Goal: Task Accomplishment & Management: Manage account settings

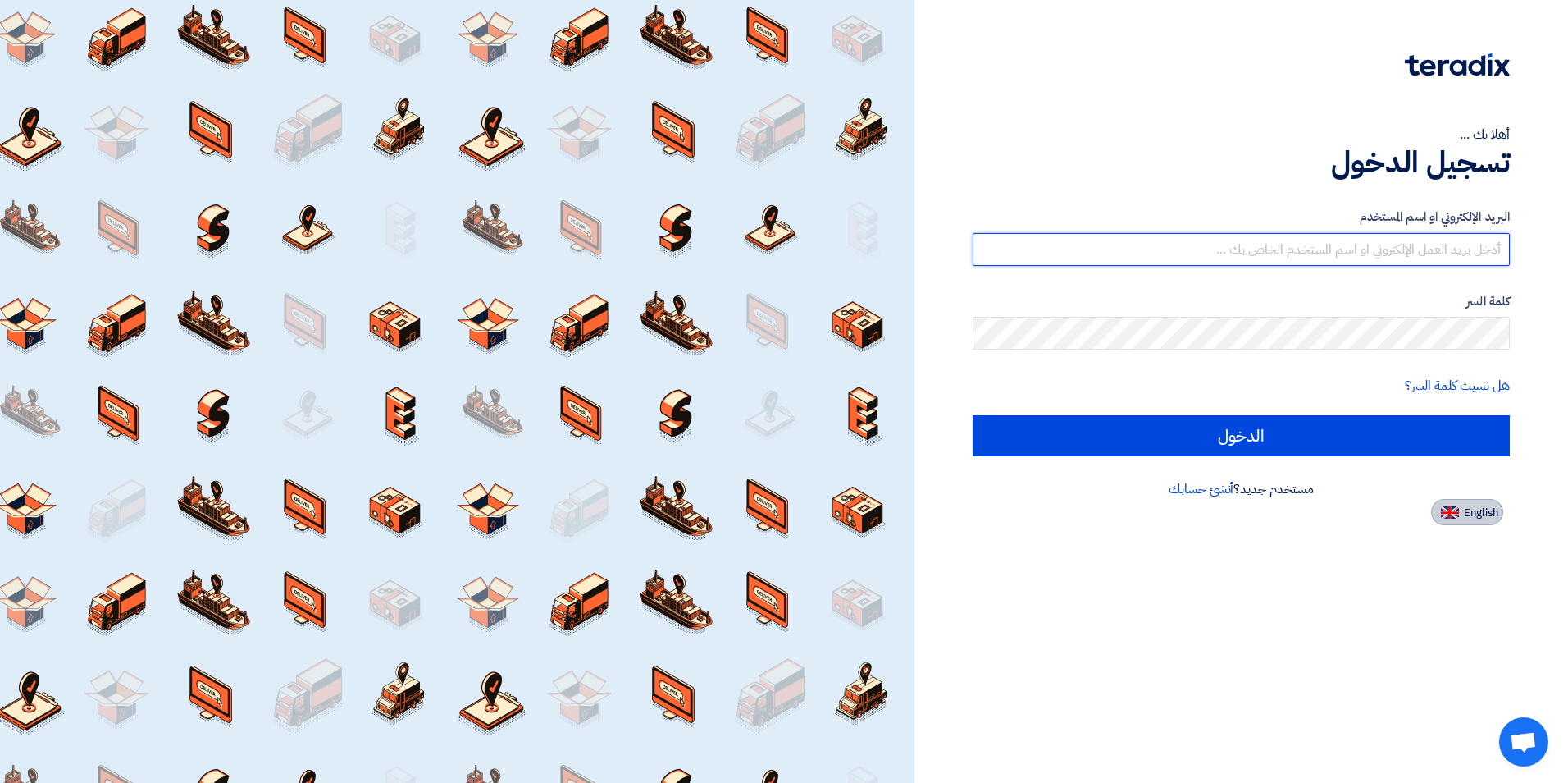
type input "[EMAIL_ADDRESS][DOMAIN_NAME]"
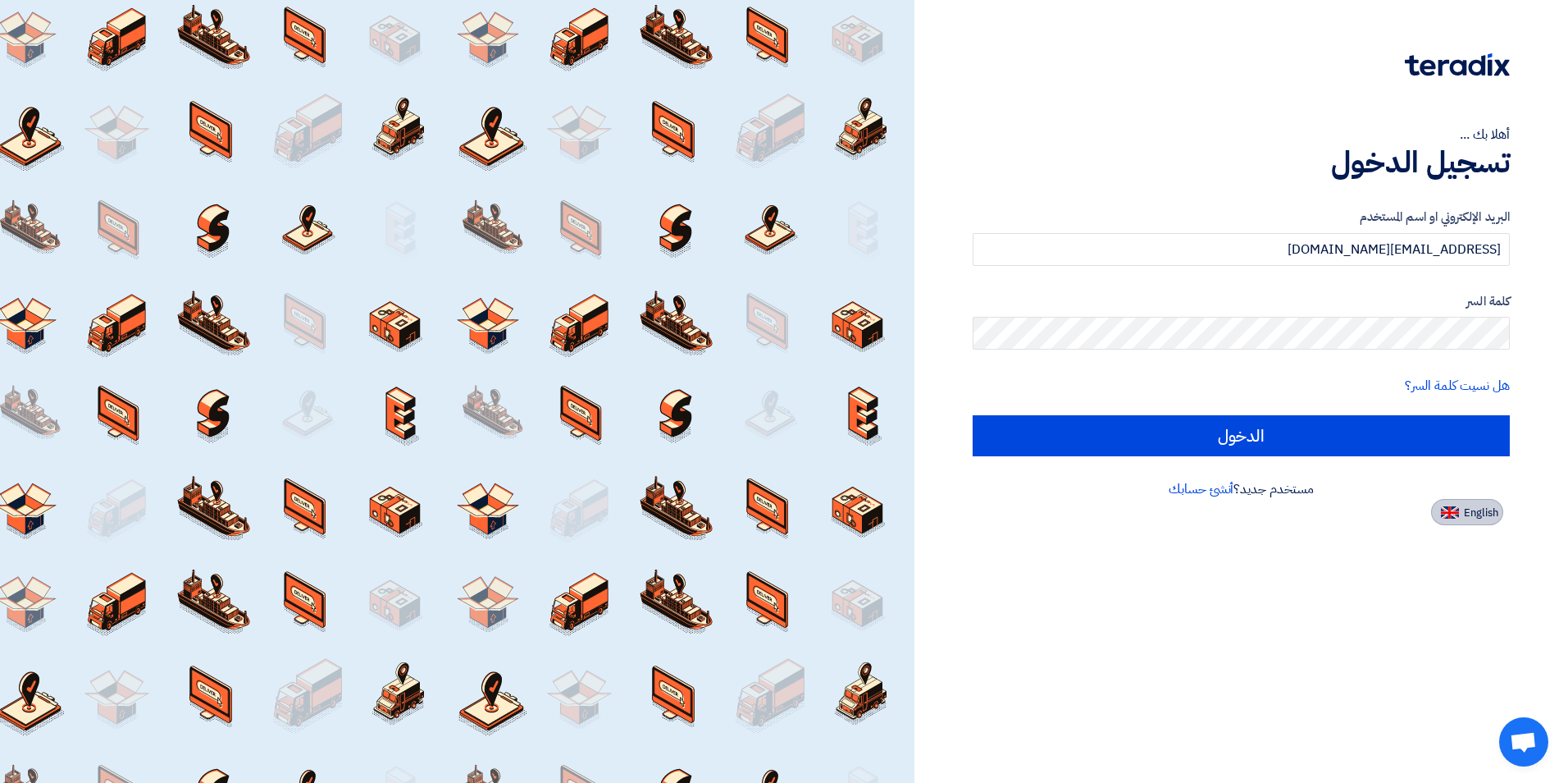
click at [1464, 507] on span "English" at bounding box center [1481, 513] width 34 height 11
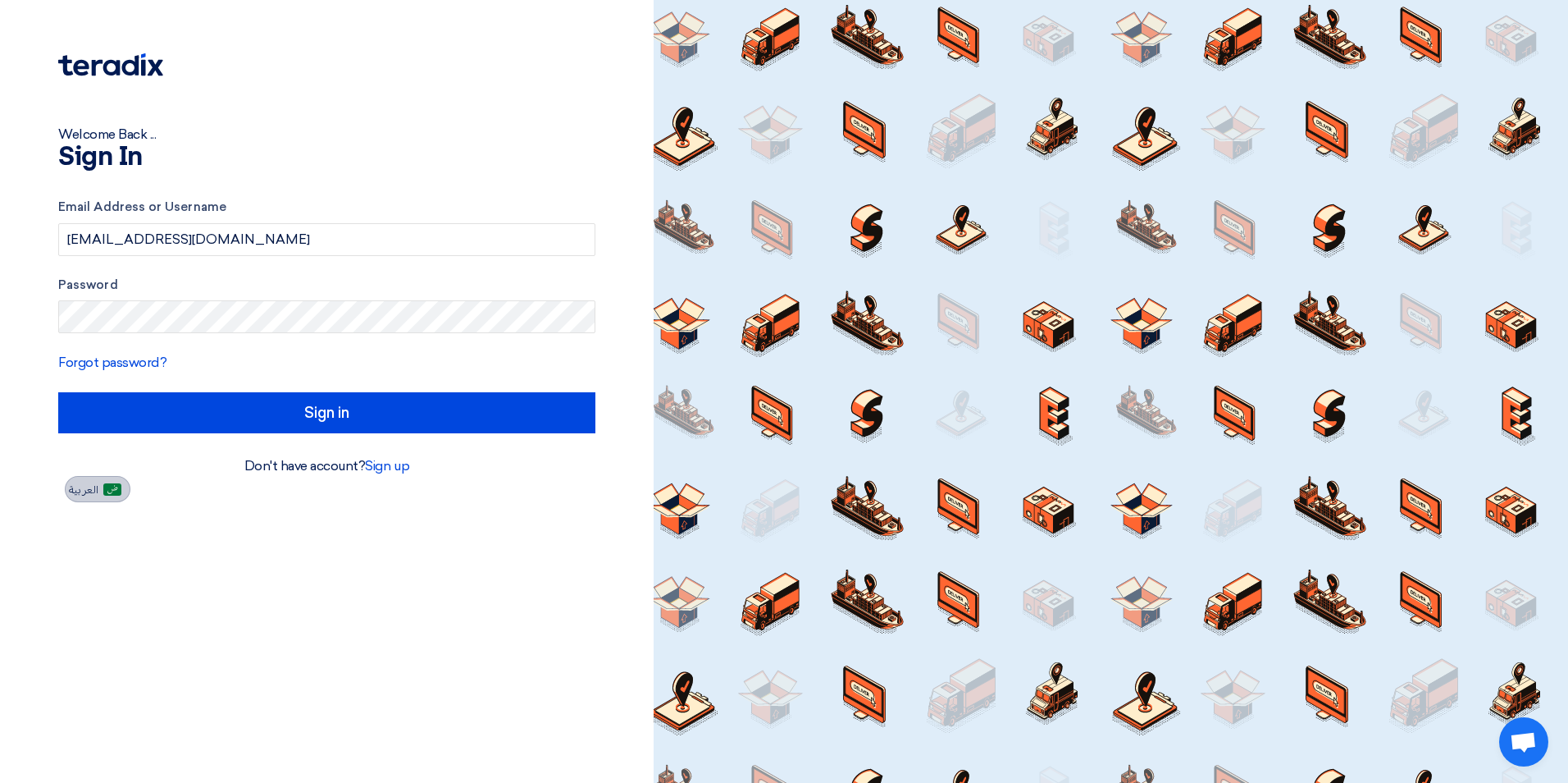
type input "Sign in"
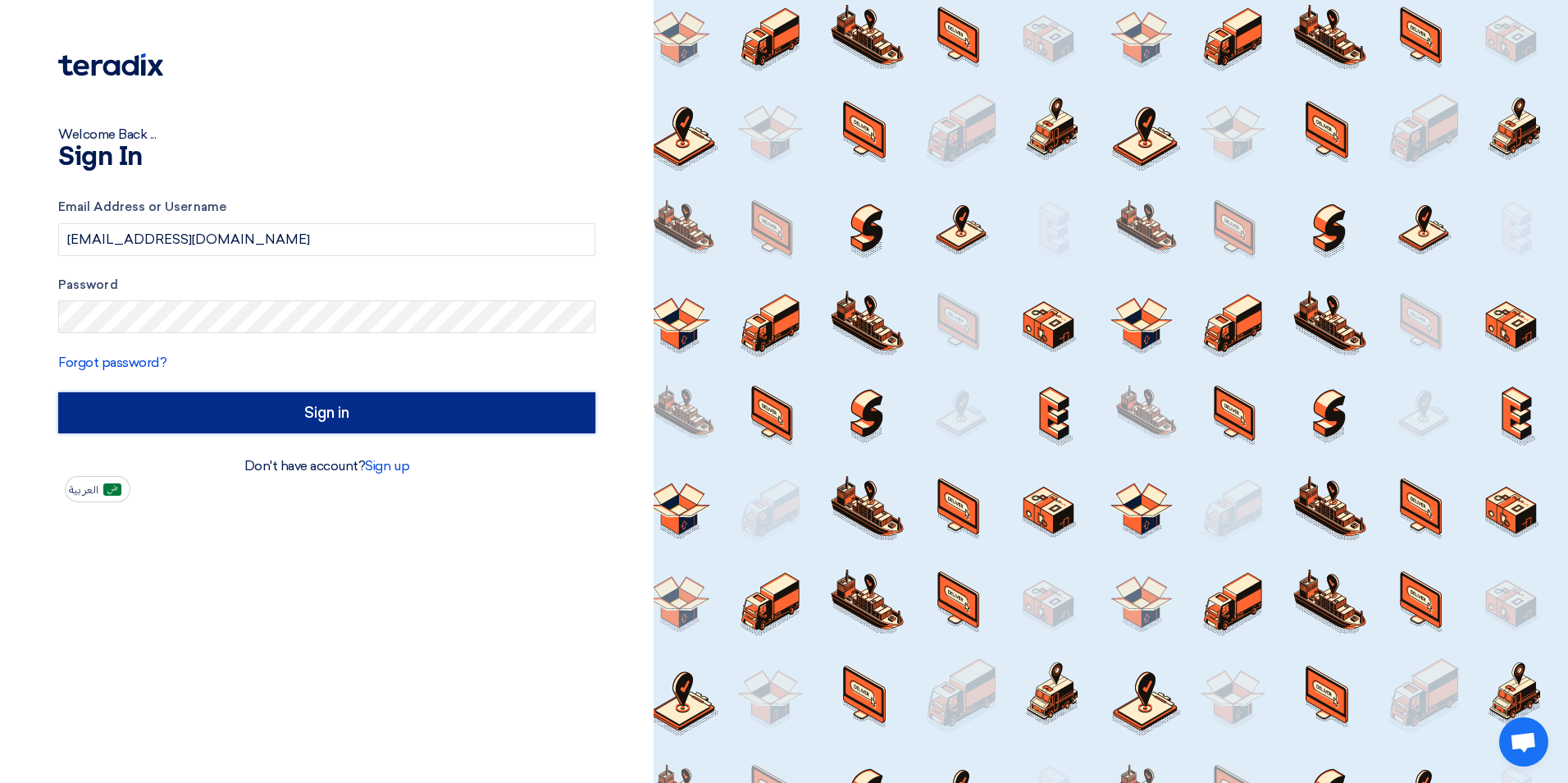
click at [312, 413] on input "Sign in" at bounding box center [327, 413] width 537 height 41
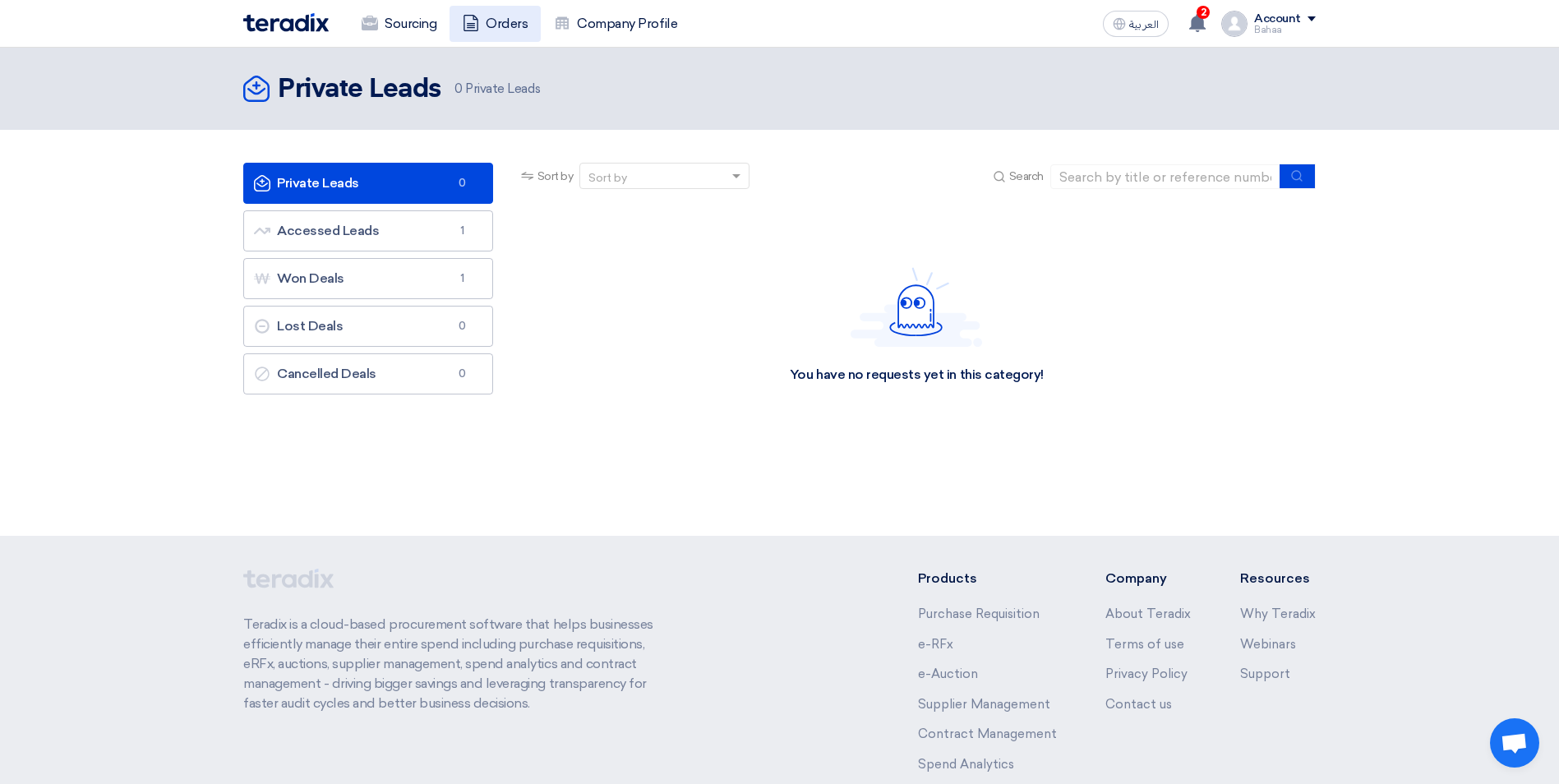
click at [512, 16] on link "Orders" at bounding box center [495, 24] width 91 height 36
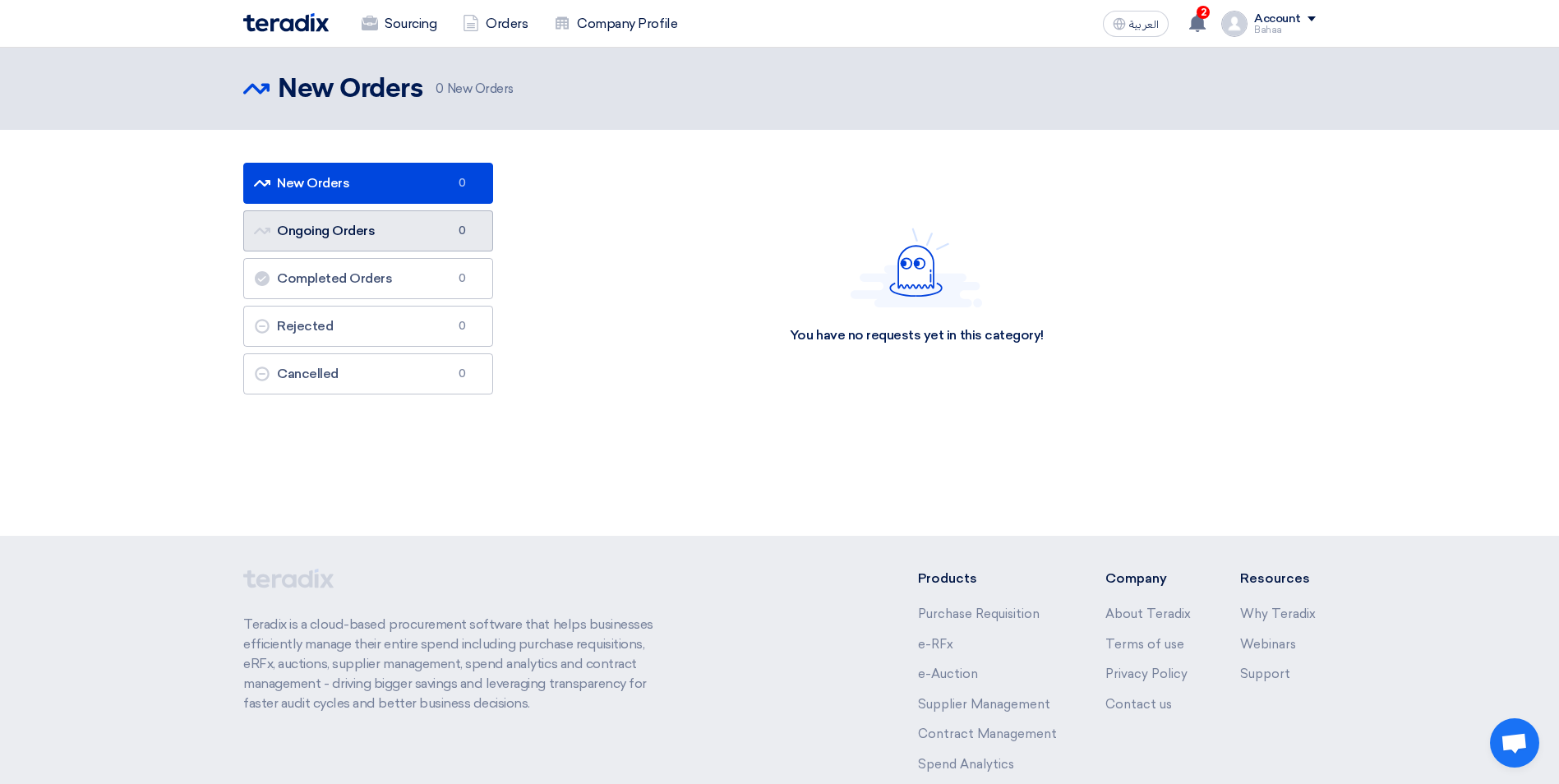
click at [427, 239] on link "Ongoing Orders Ongoing Orders 0" at bounding box center [368, 231] width 250 height 41
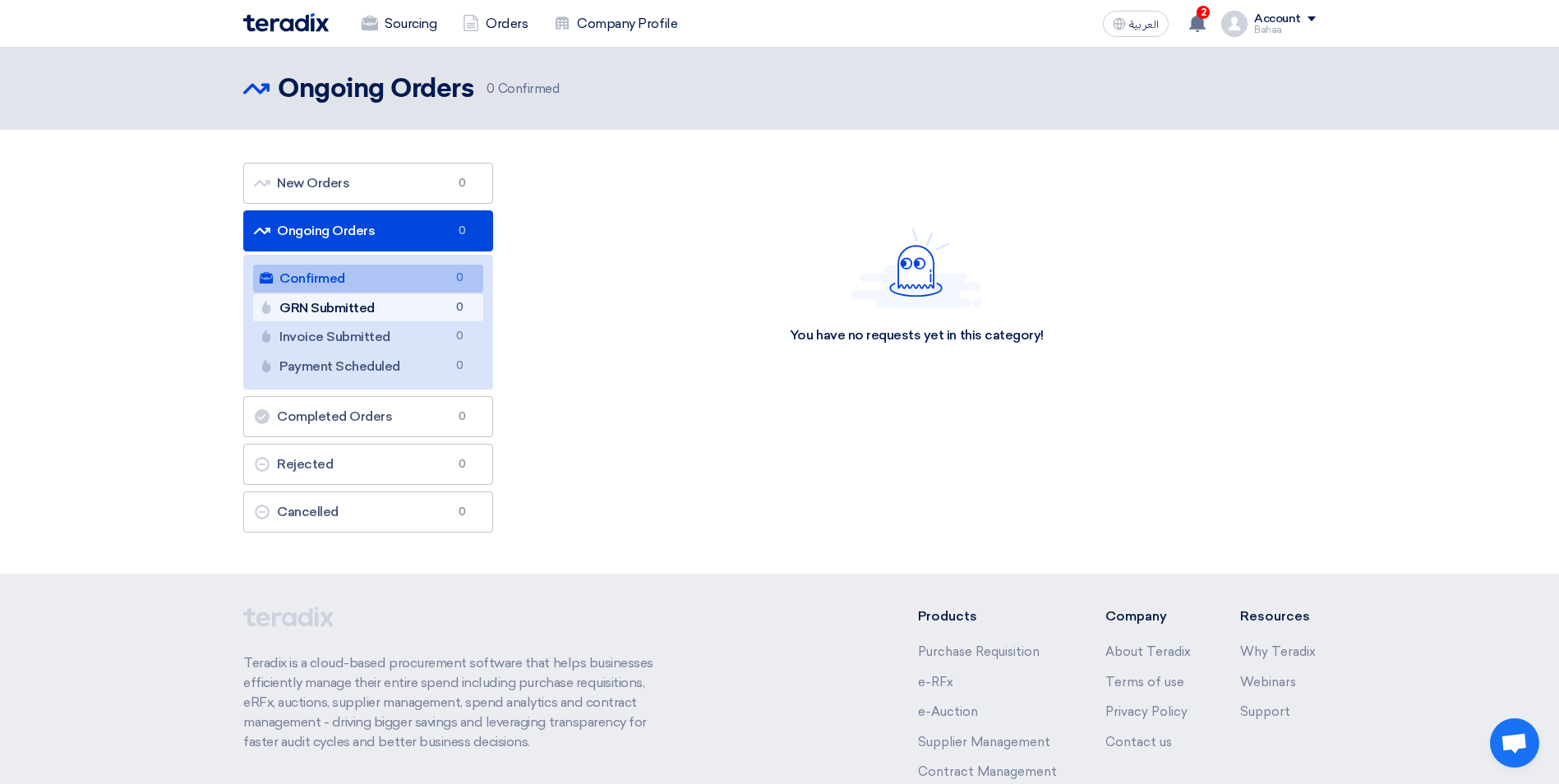
click at [359, 315] on link "GRN Submitted GRN Submitted 0" at bounding box center [368, 308] width 230 height 28
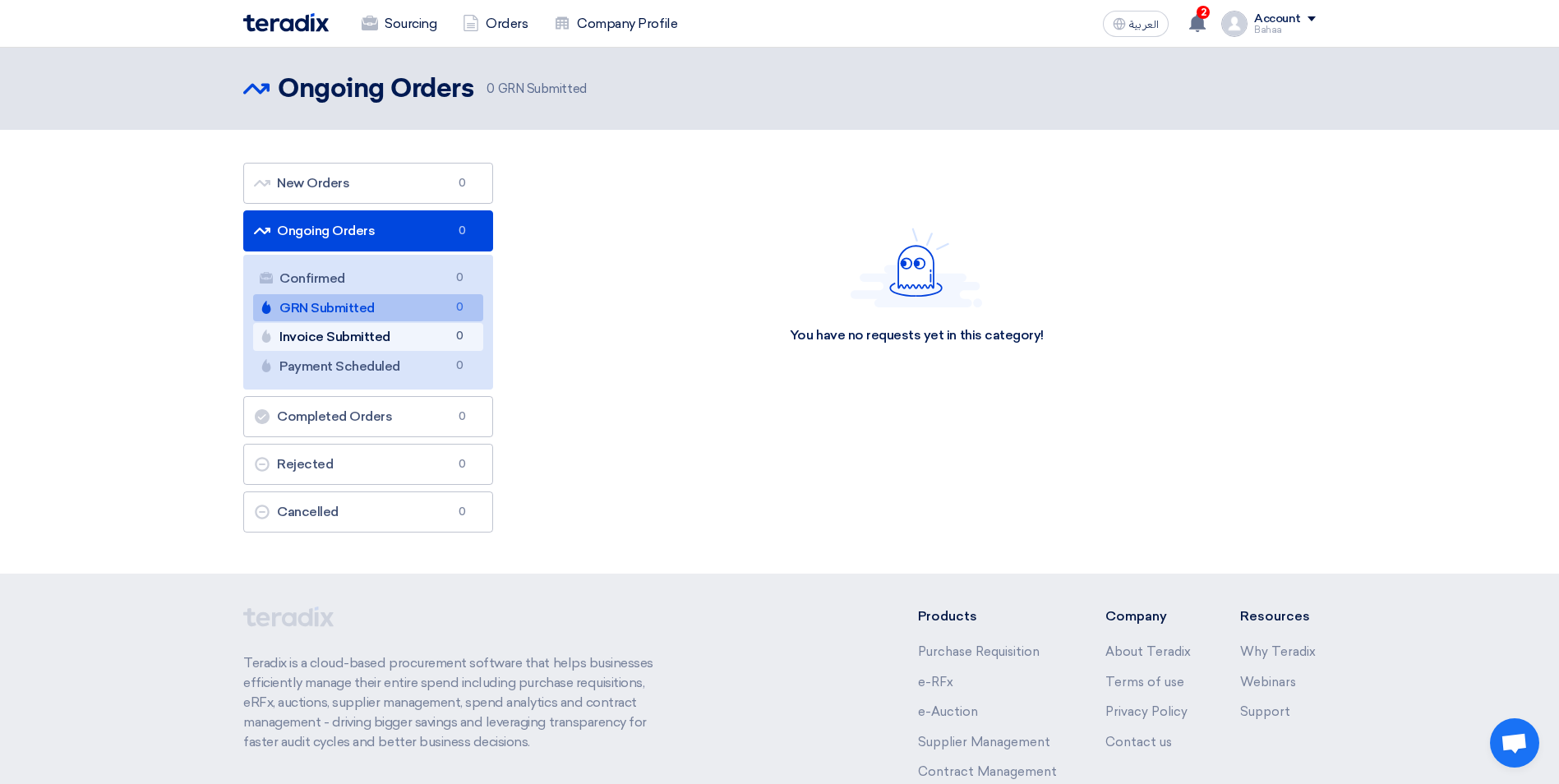
click at [359, 326] on link "Invoice Submitted Invoice Submitted 0" at bounding box center [368, 336] width 230 height 28
click at [360, 353] on link "Payment Scheduled Payment Scheduled 0" at bounding box center [368, 367] width 230 height 28
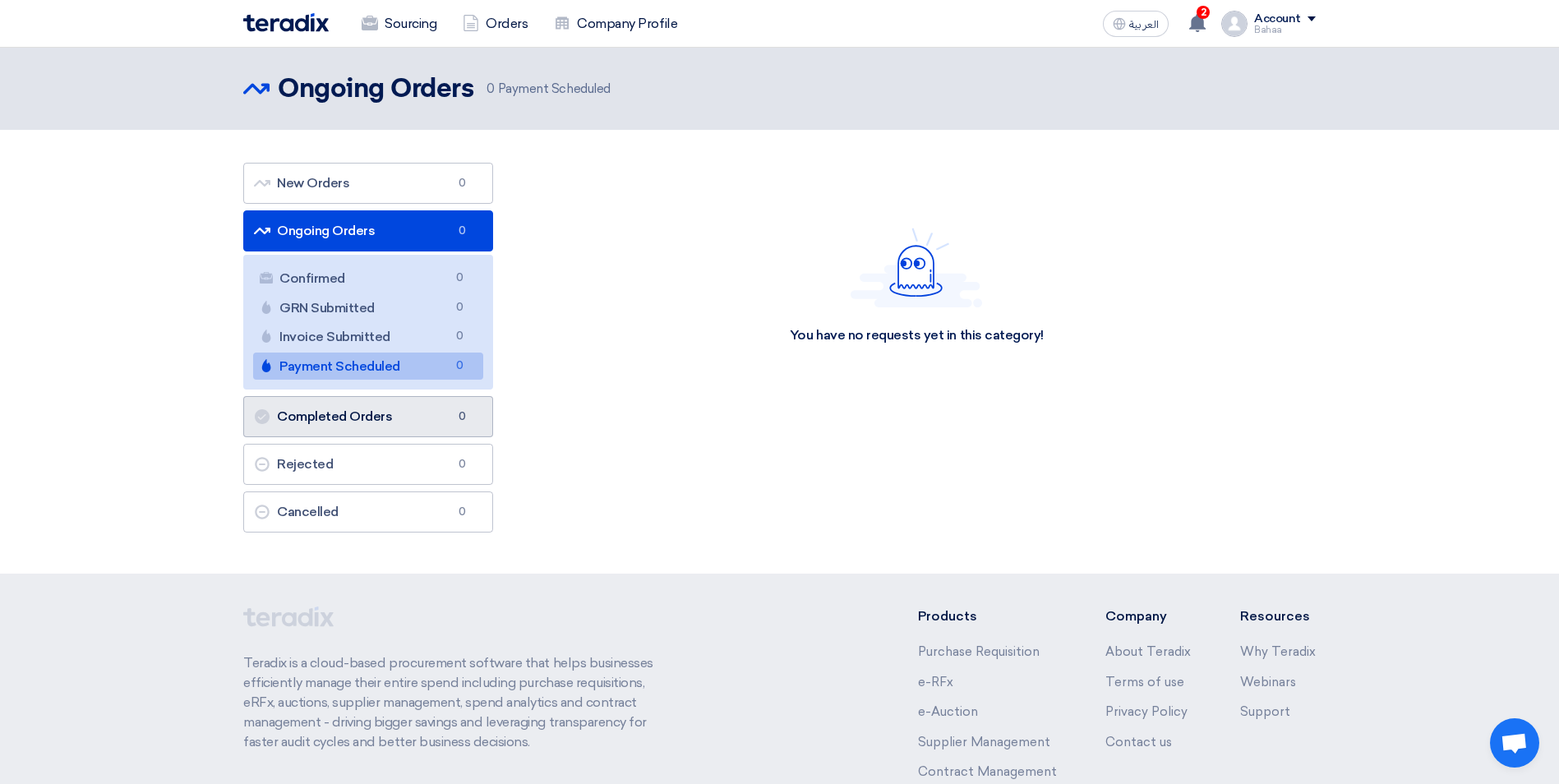
click at [358, 405] on link "Completed Orders Completed Orders 0" at bounding box center [368, 417] width 250 height 41
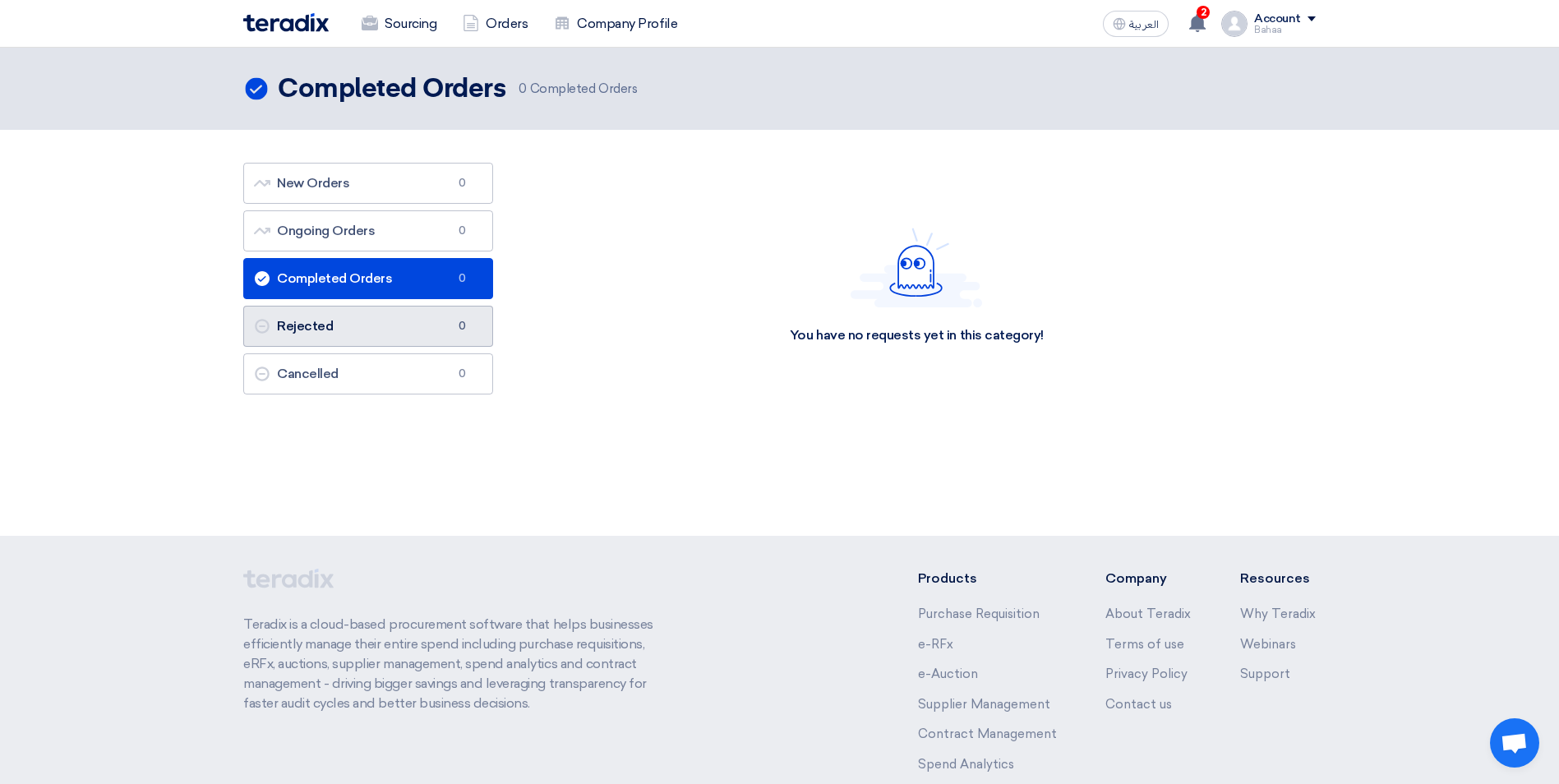
click at [352, 336] on link "Rejected Rejected 0" at bounding box center [368, 326] width 250 height 41
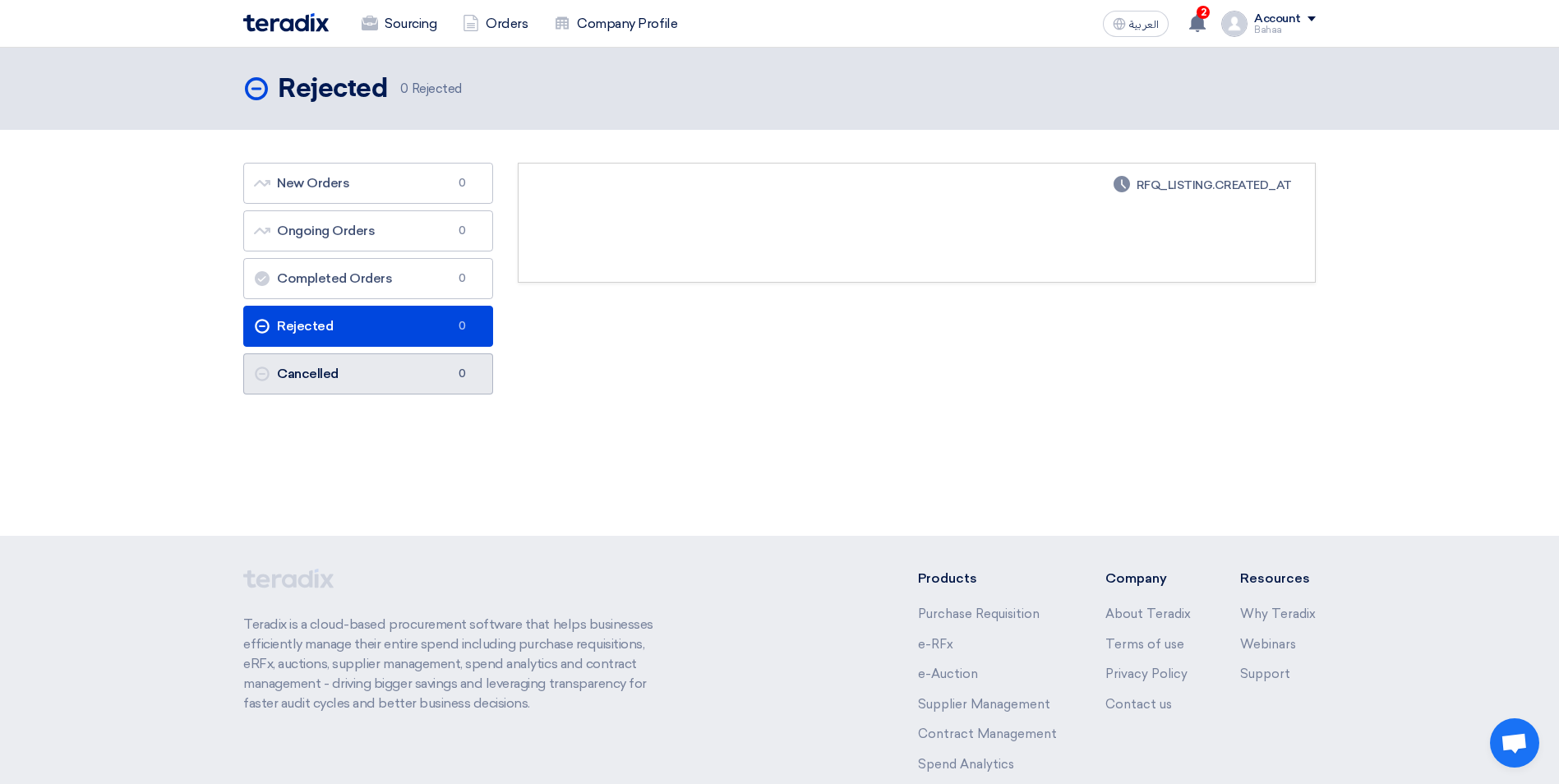
click at [363, 379] on link "Cancelled Cancelled 0" at bounding box center [368, 374] width 250 height 41
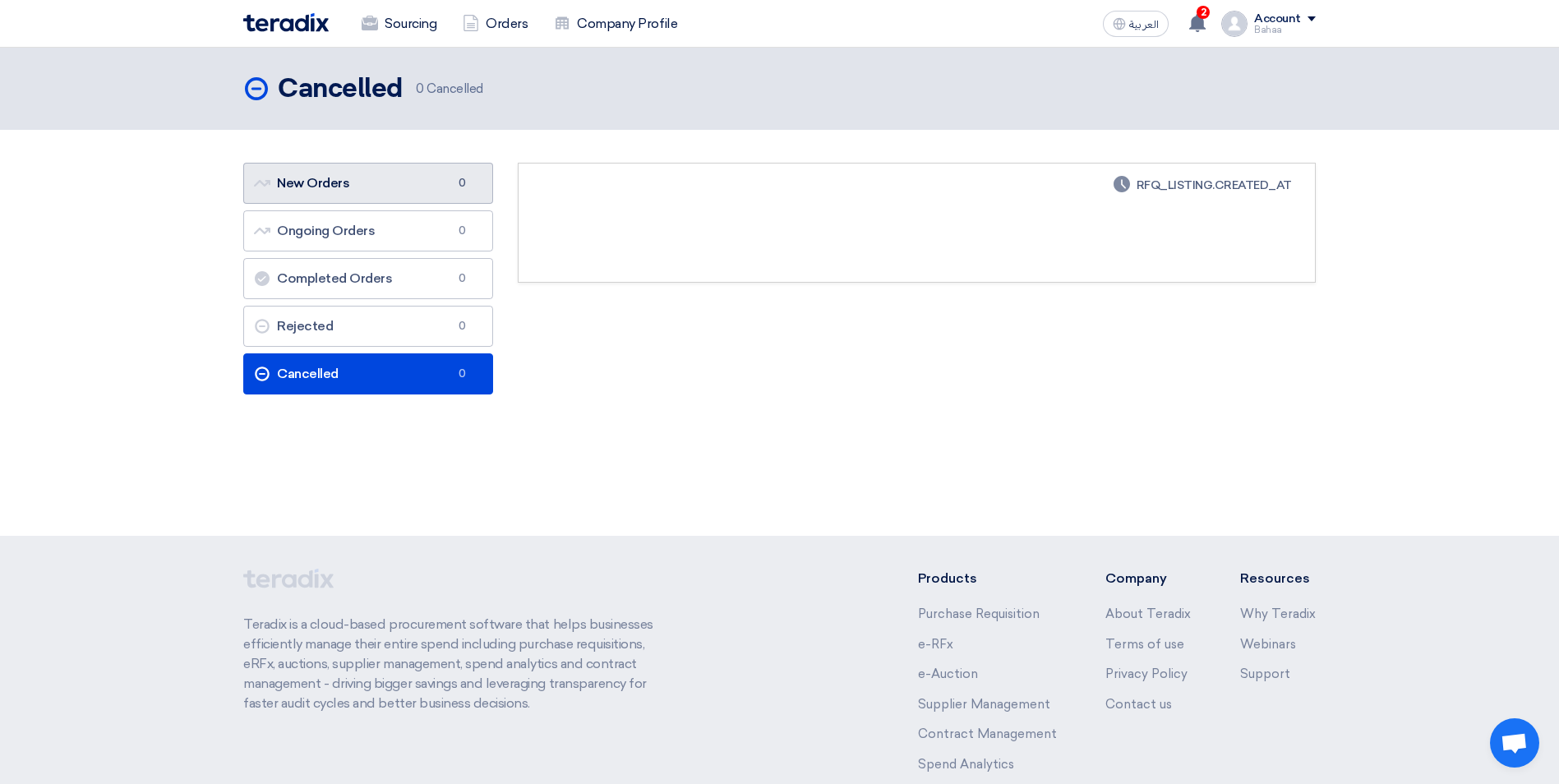
click at [382, 193] on link "New Orders New Orders 0" at bounding box center [368, 184] width 250 height 41
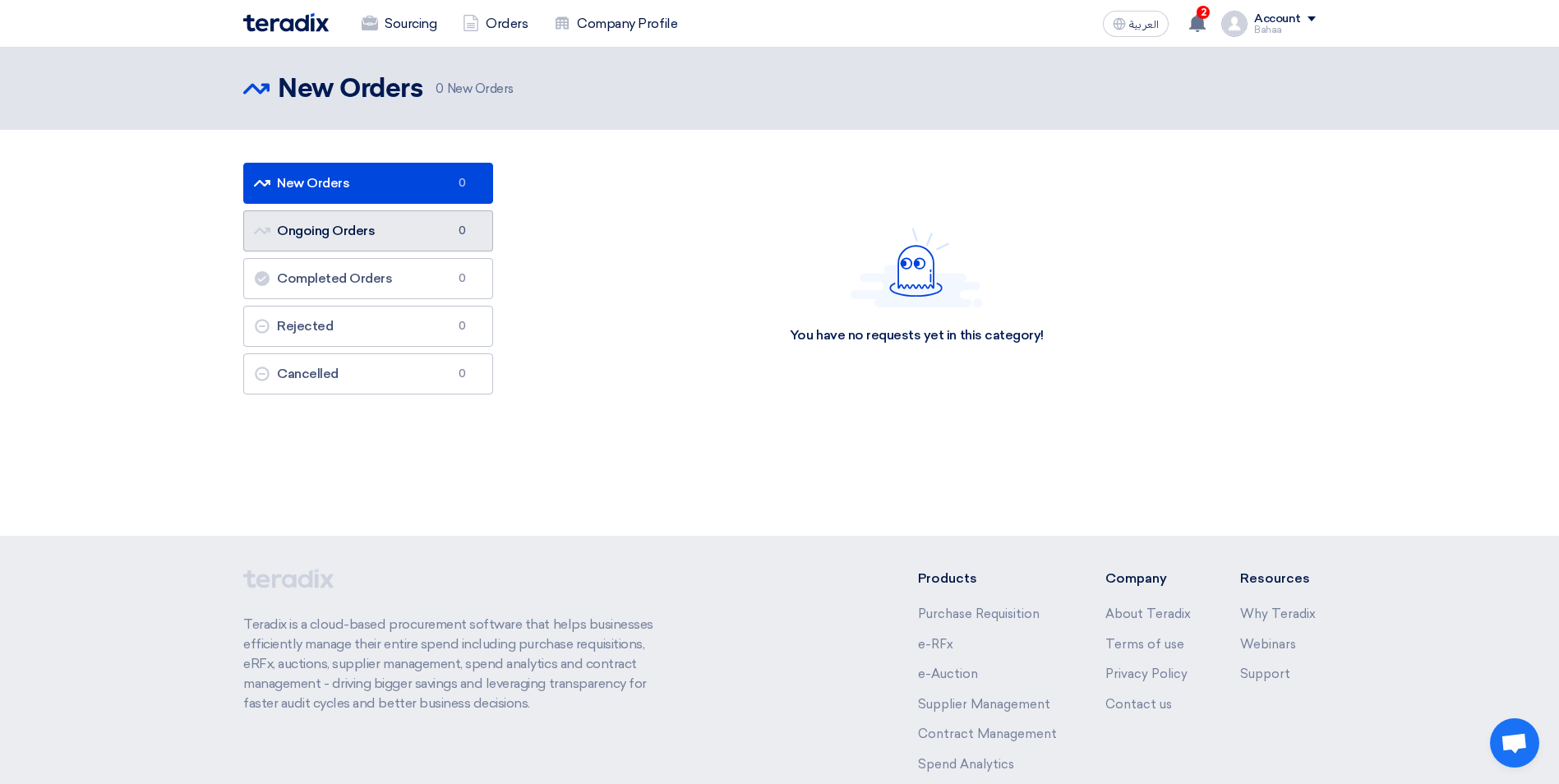
click at [382, 227] on link "Ongoing Orders Ongoing Orders 0" at bounding box center [368, 231] width 250 height 41
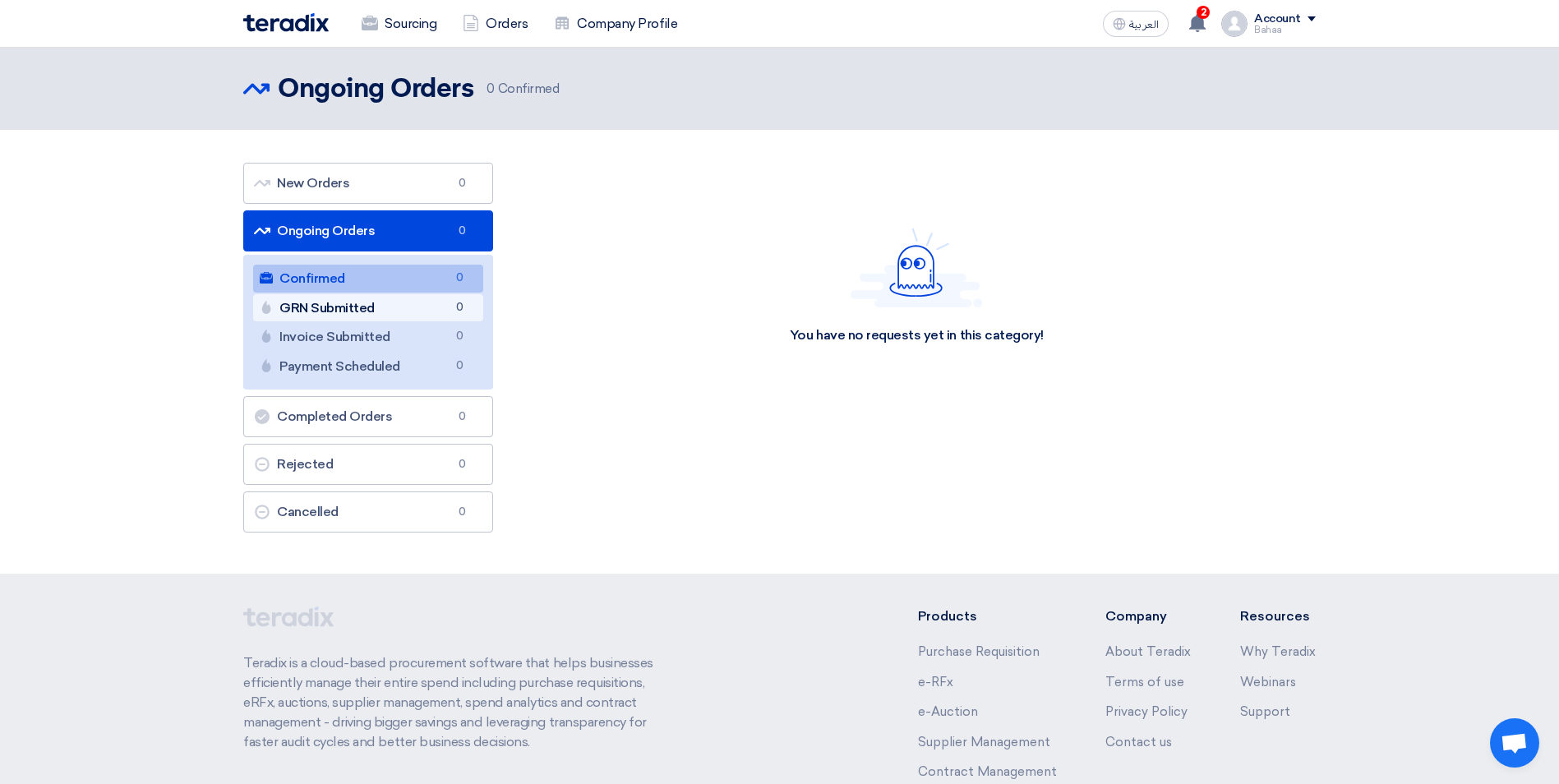
click at [355, 306] on link "GRN Submitted GRN Submitted 0" at bounding box center [368, 308] width 230 height 28
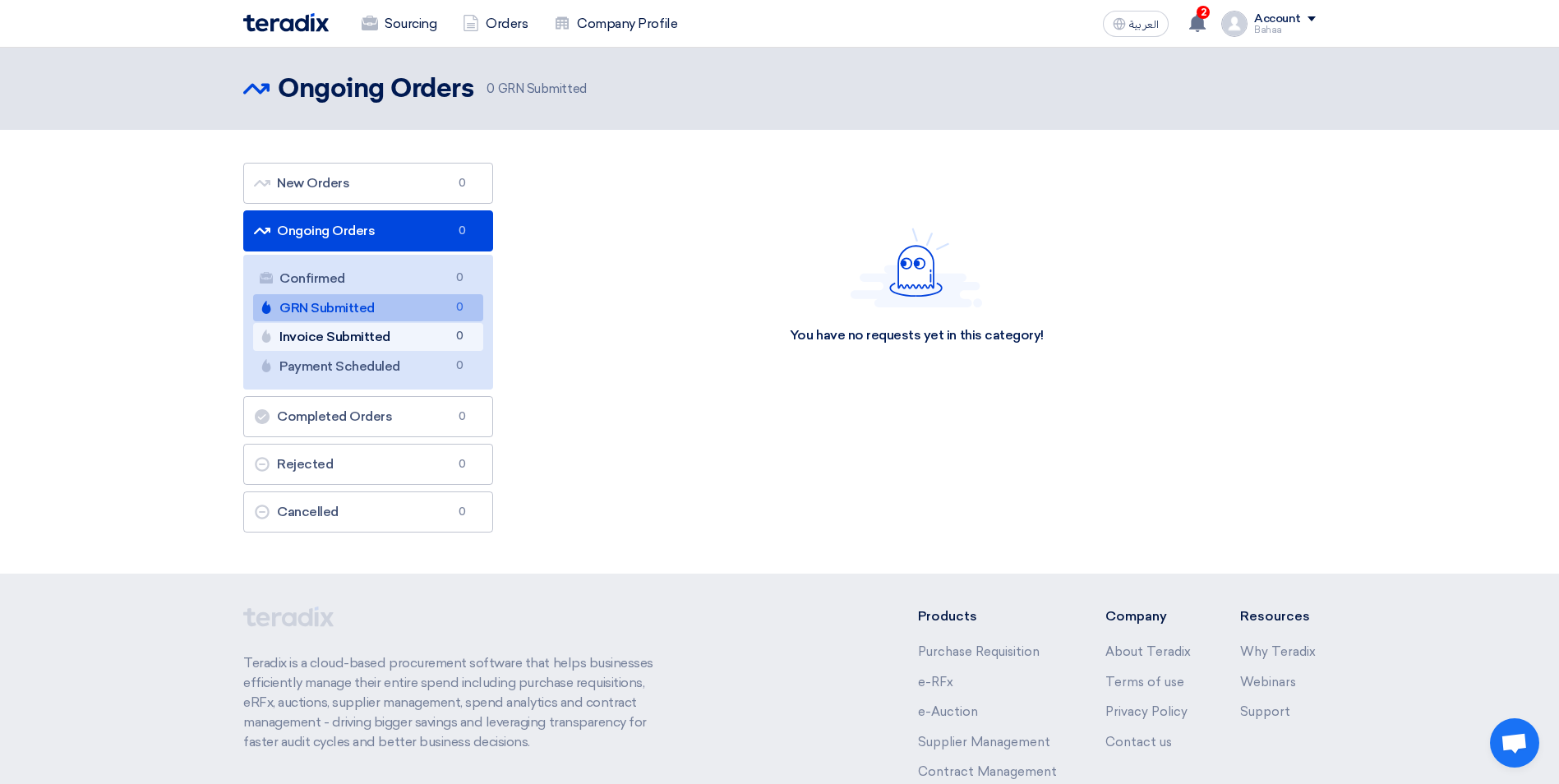
click at [349, 330] on link "Invoice Submitted Invoice Submitted 0" at bounding box center [368, 336] width 230 height 28
click at [338, 369] on link "Payment Scheduled Payment Scheduled 0" at bounding box center [368, 367] width 230 height 28
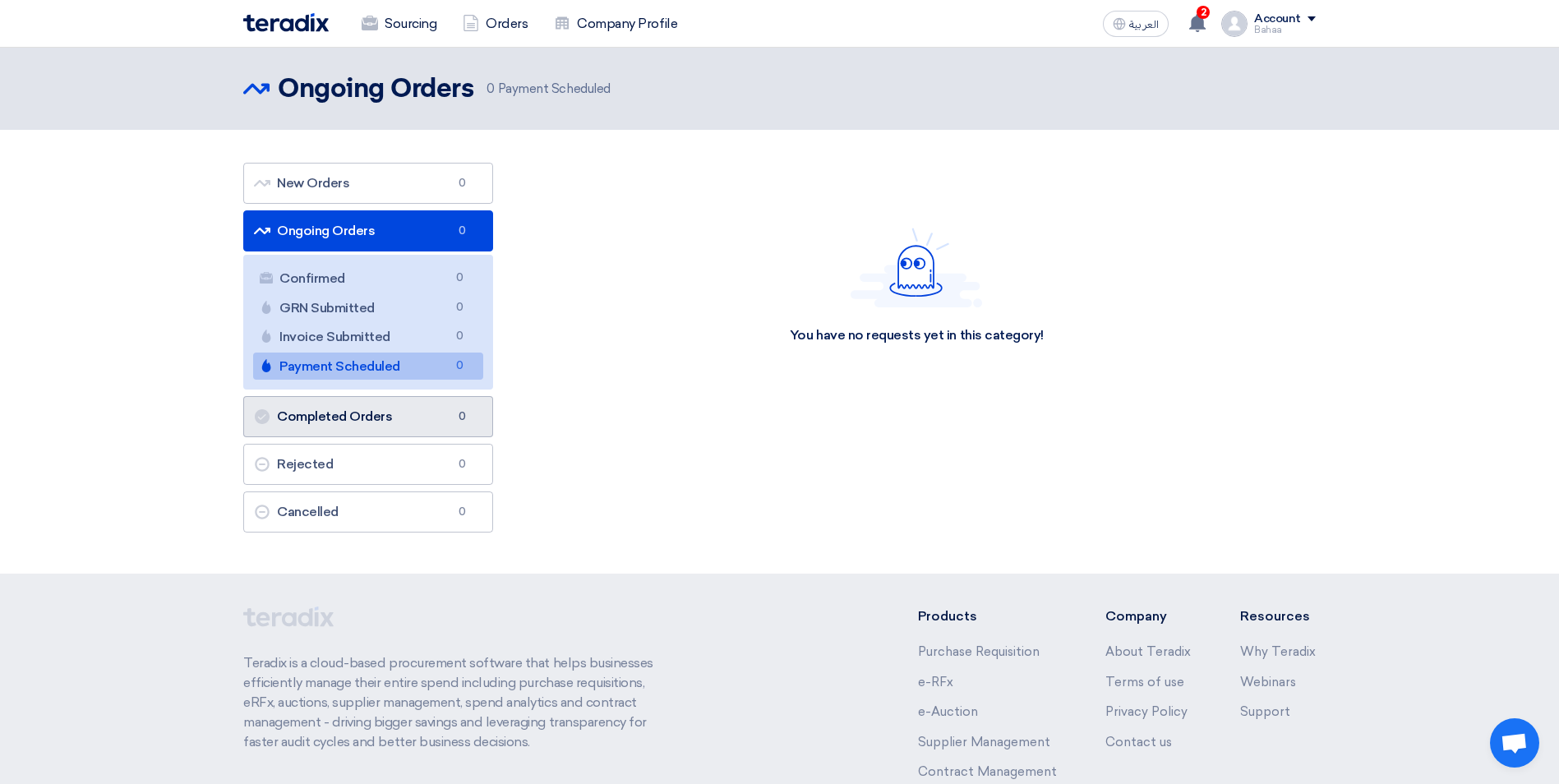
click at [350, 432] on link "Completed Orders Completed Orders 0" at bounding box center [368, 417] width 250 height 41
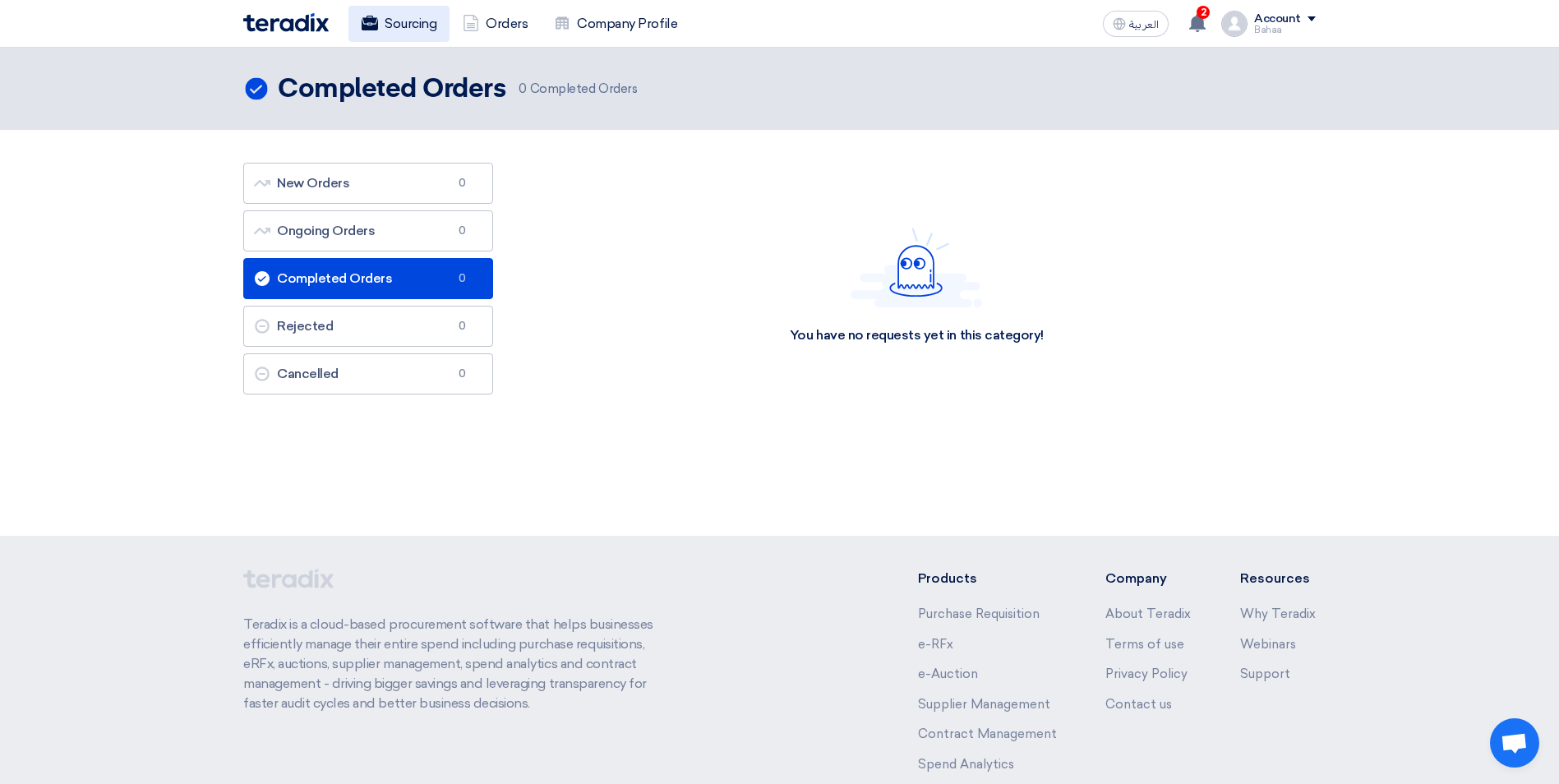
click at [388, 24] on link "Sourcing" at bounding box center [399, 24] width 101 height 36
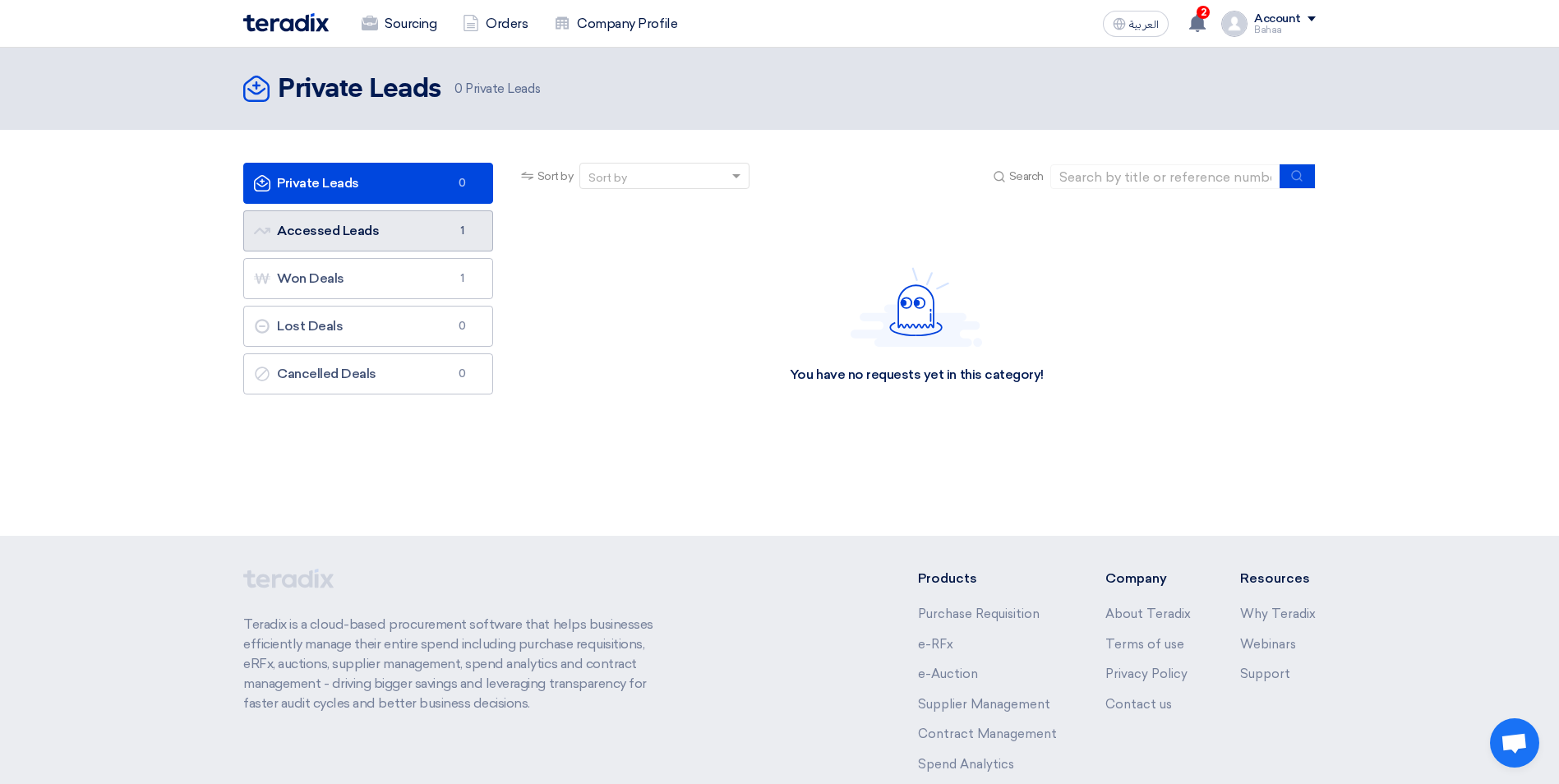
click at [441, 242] on link "Accessed Leads Accessed Leads 1" at bounding box center [368, 231] width 250 height 41
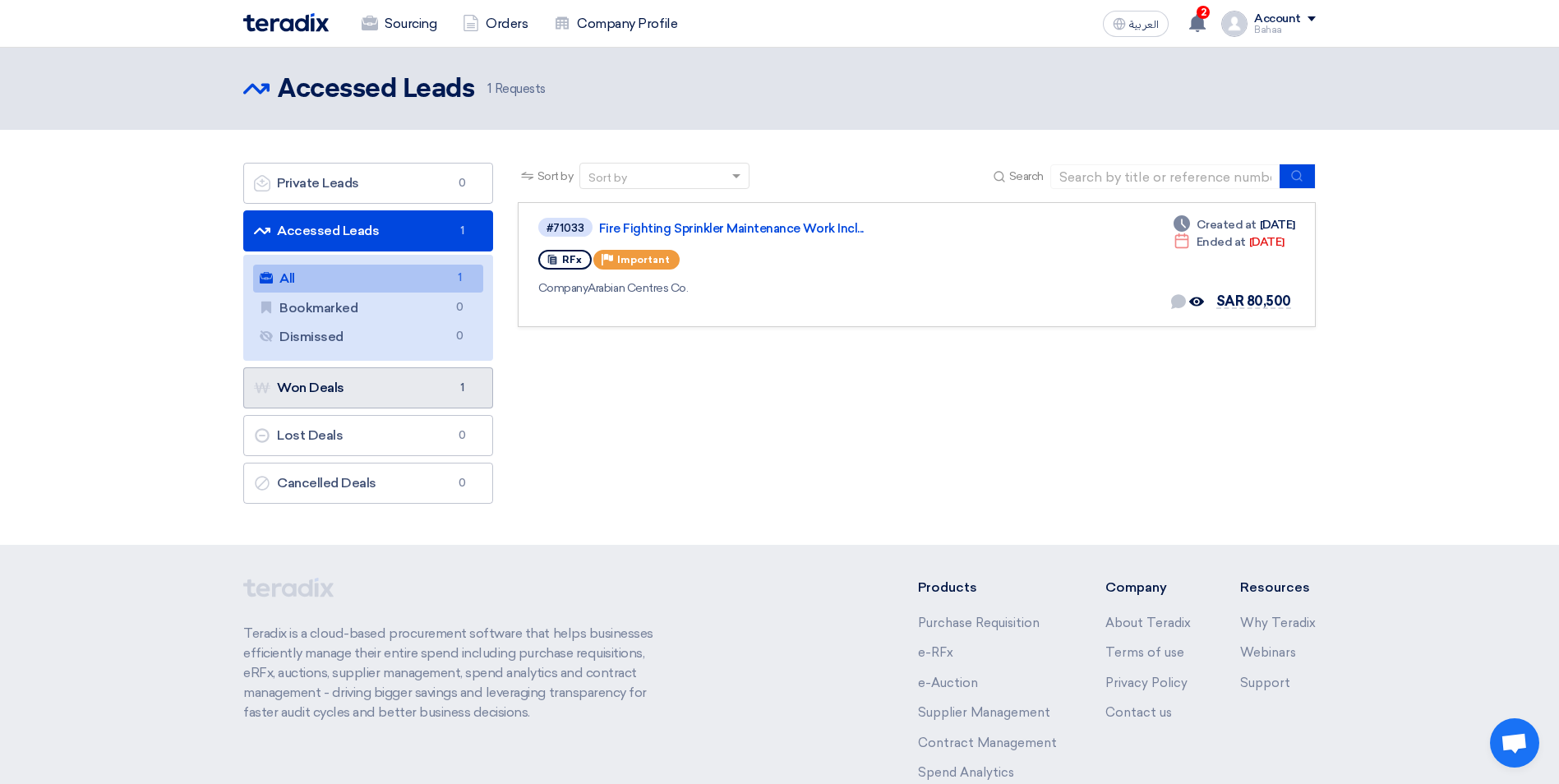
click at [432, 399] on link "Won Deals Won Deals 1" at bounding box center [368, 388] width 250 height 41
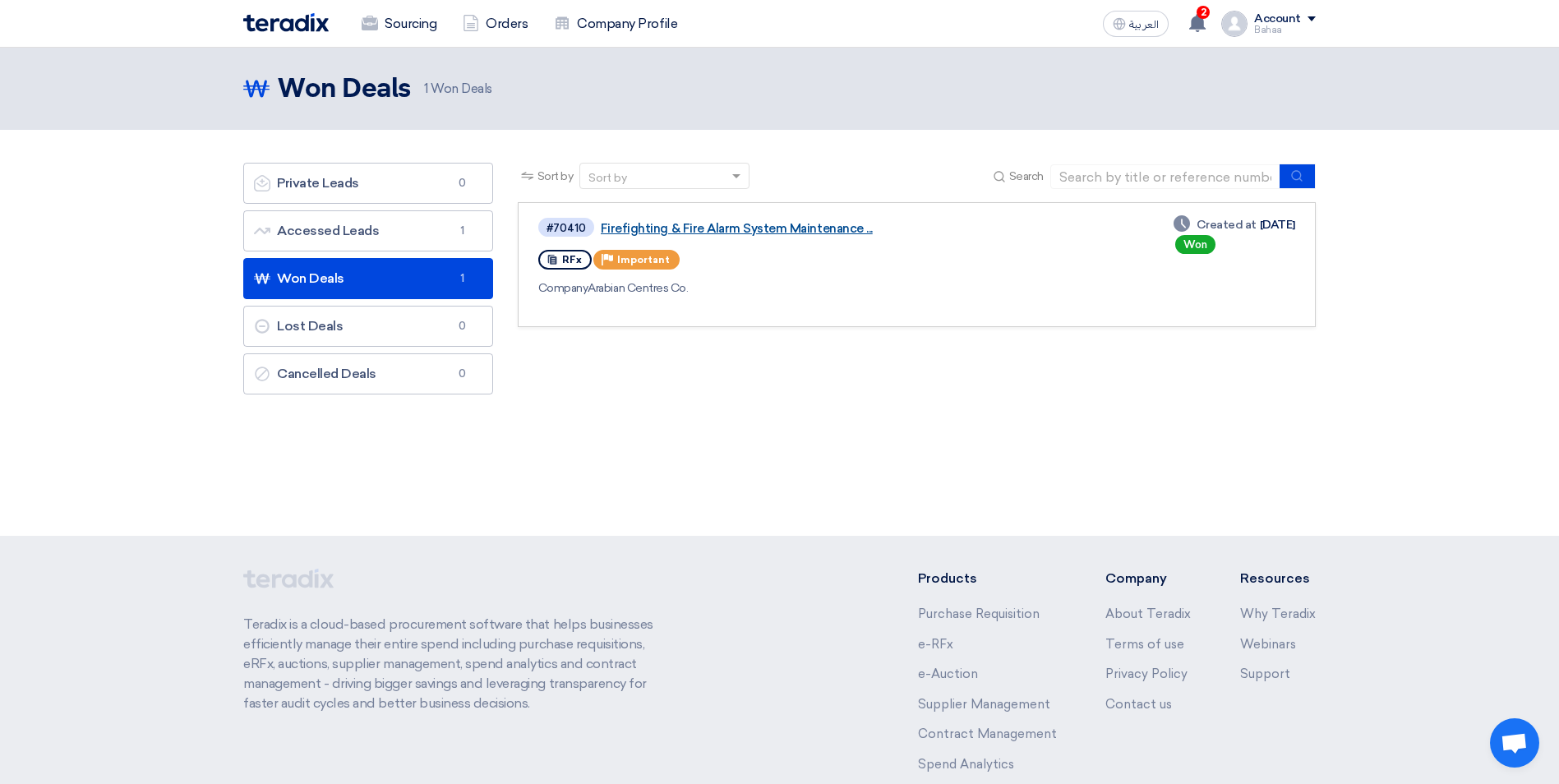
click at [730, 231] on link "Firefighting & Fire Alarm System Maintenance ..." at bounding box center [806, 228] width 411 height 15
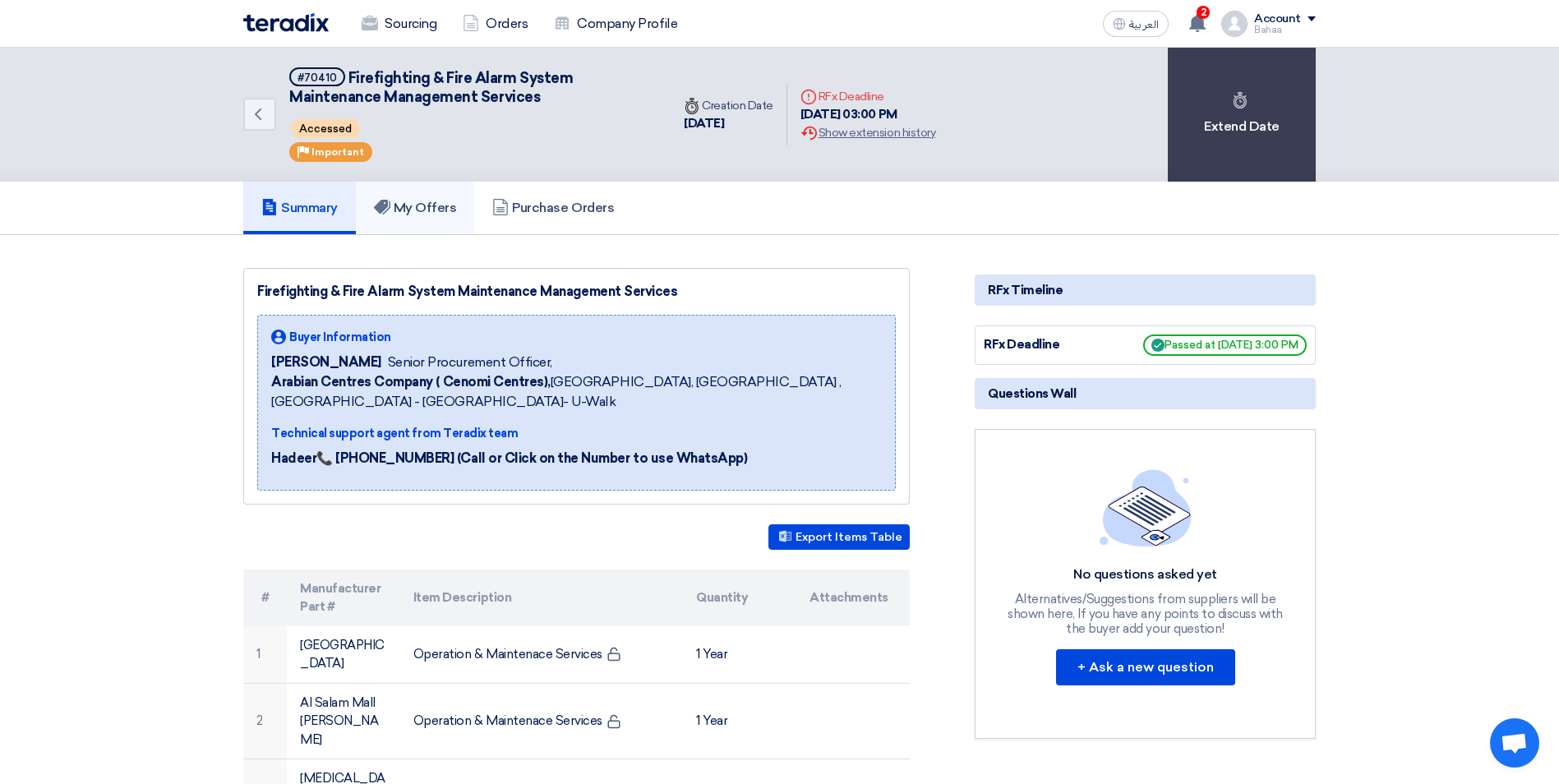
click at [399, 213] on h5 "My Offers" at bounding box center [415, 207] width 83 height 16
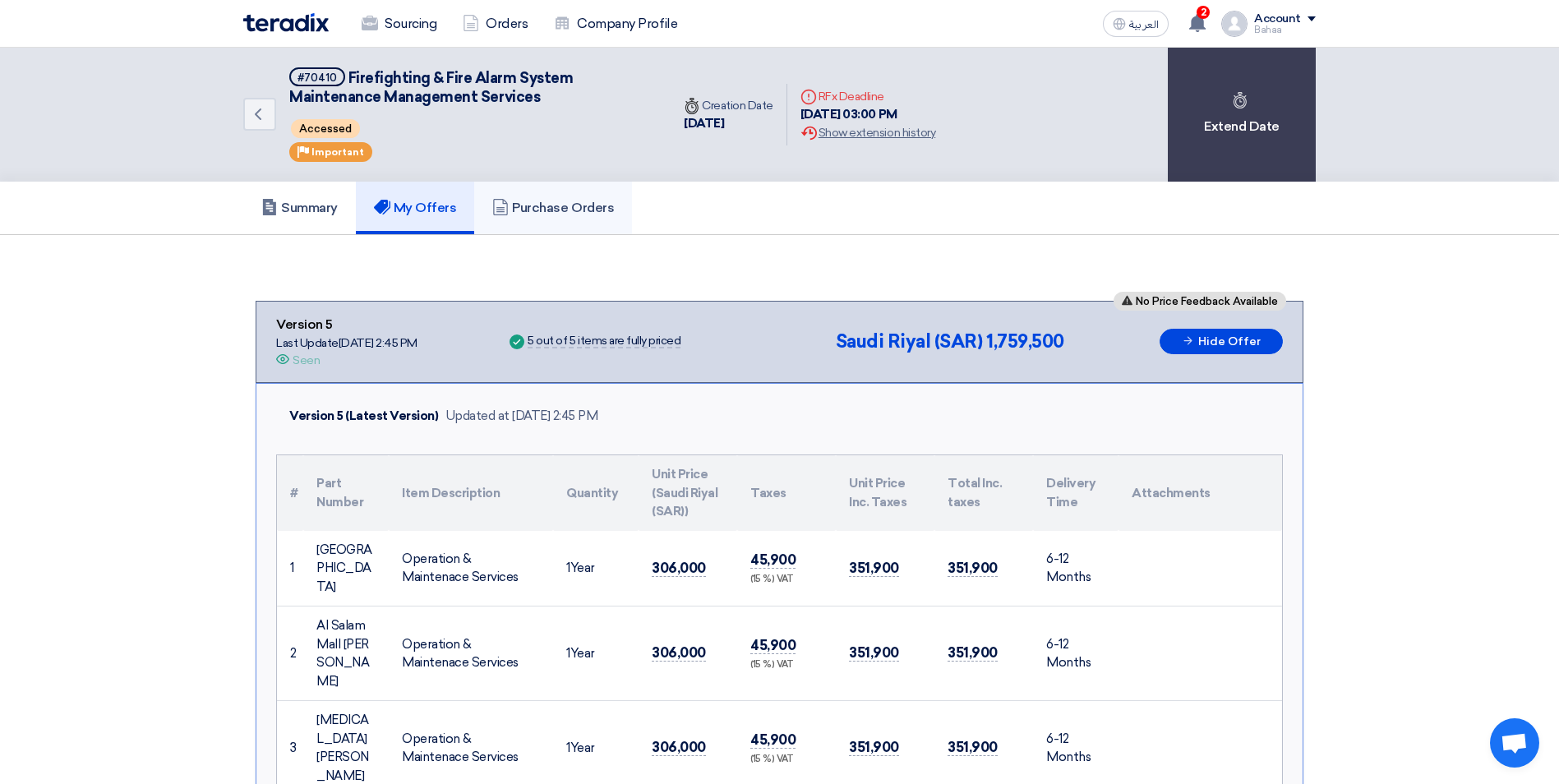
click at [545, 213] on h5 "Purchase Orders" at bounding box center [553, 207] width 122 height 16
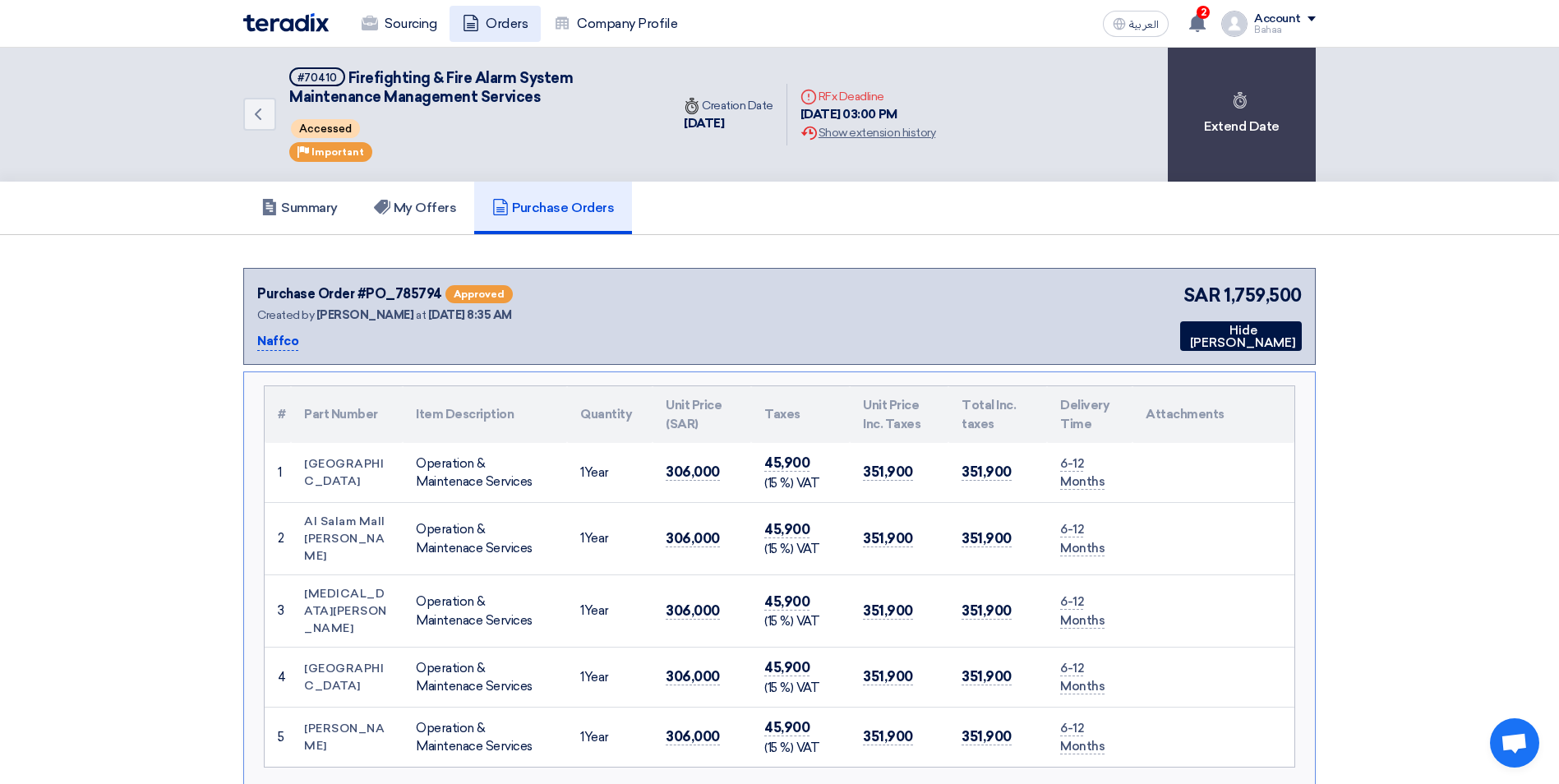
click at [495, 24] on link "Orders" at bounding box center [495, 24] width 91 height 36
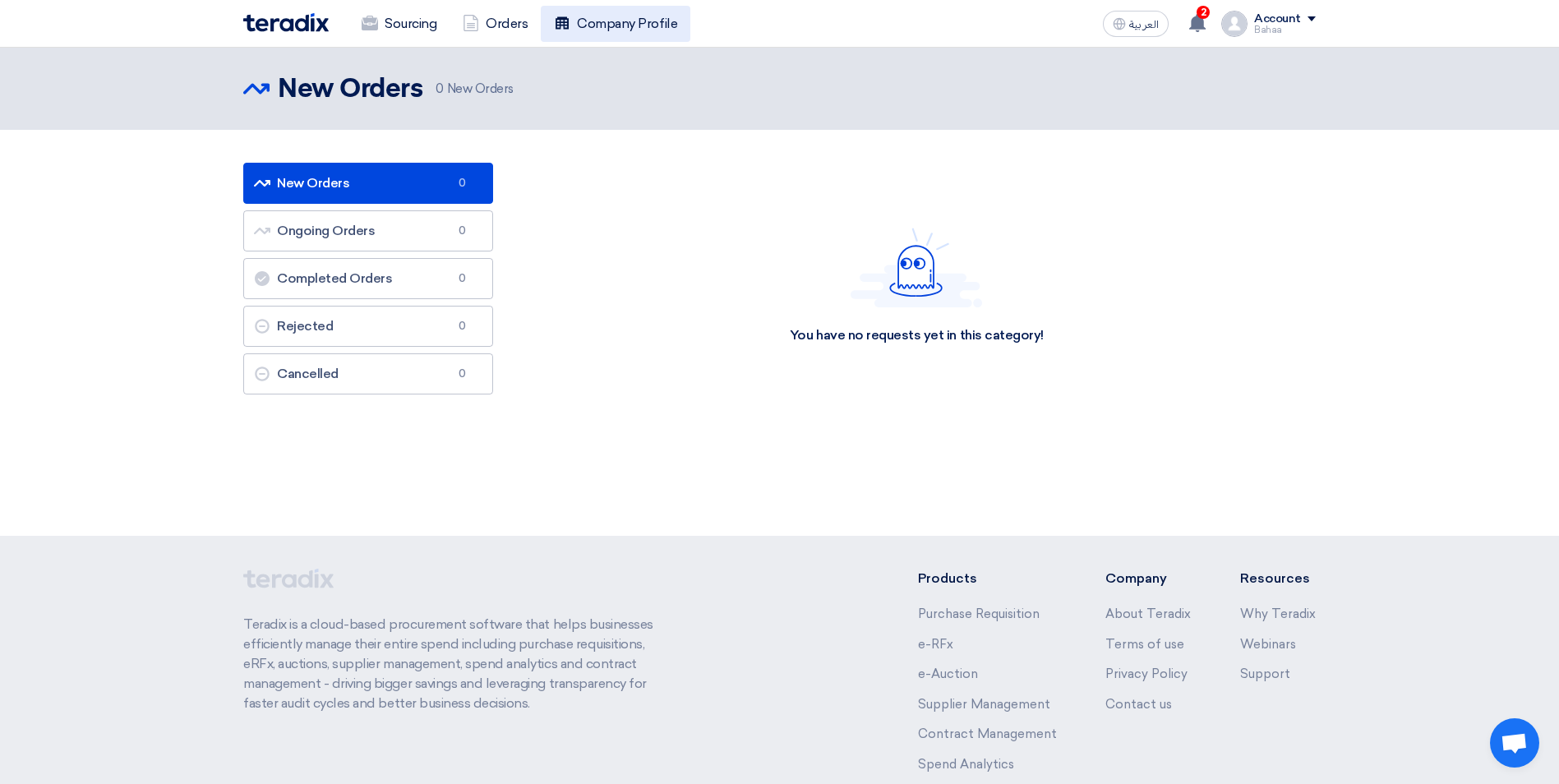
click at [623, 19] on link "Company Profile" at bounding box center [615, 24] width 149 height 36
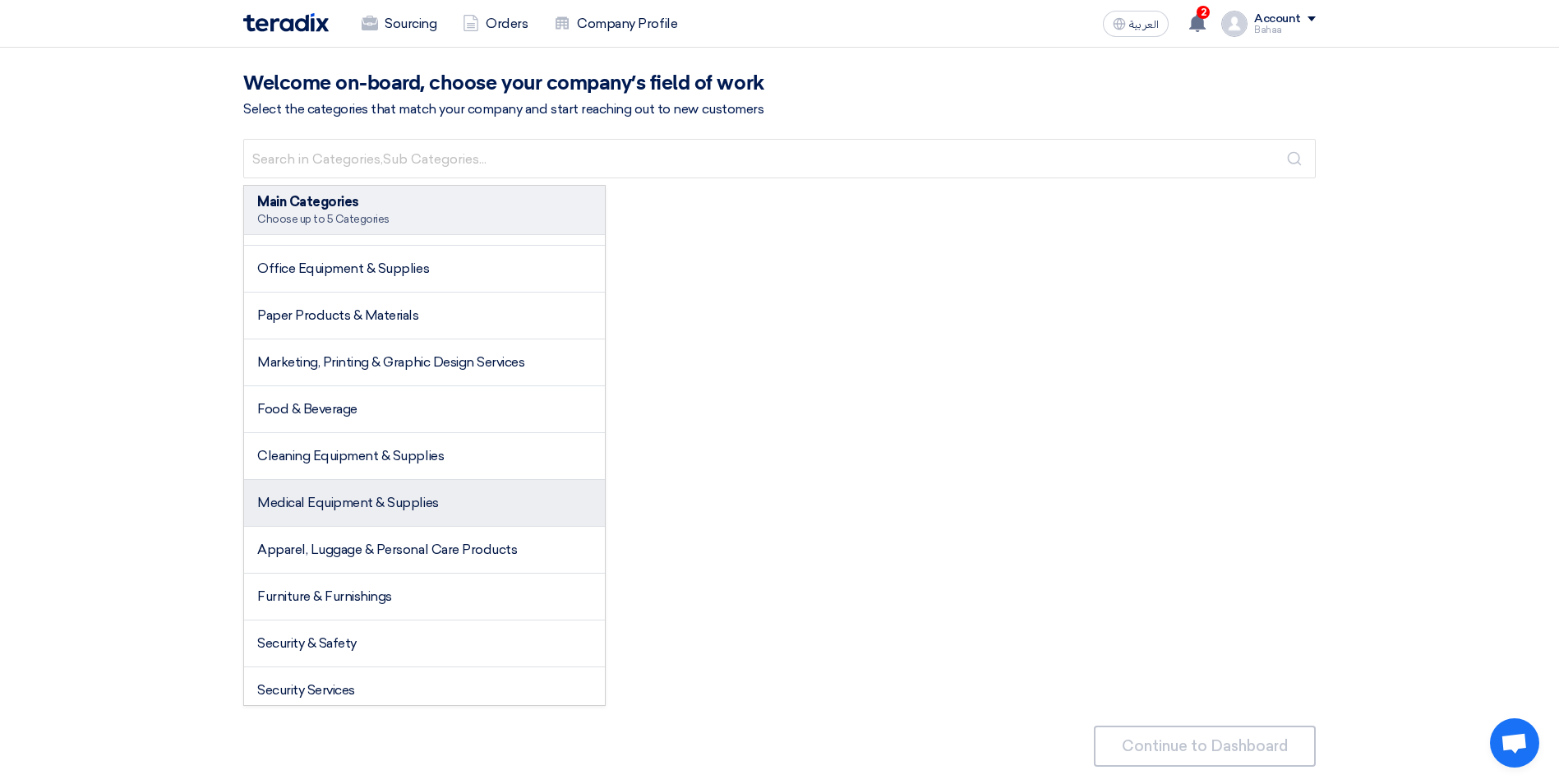
scroll to position [329, 0]
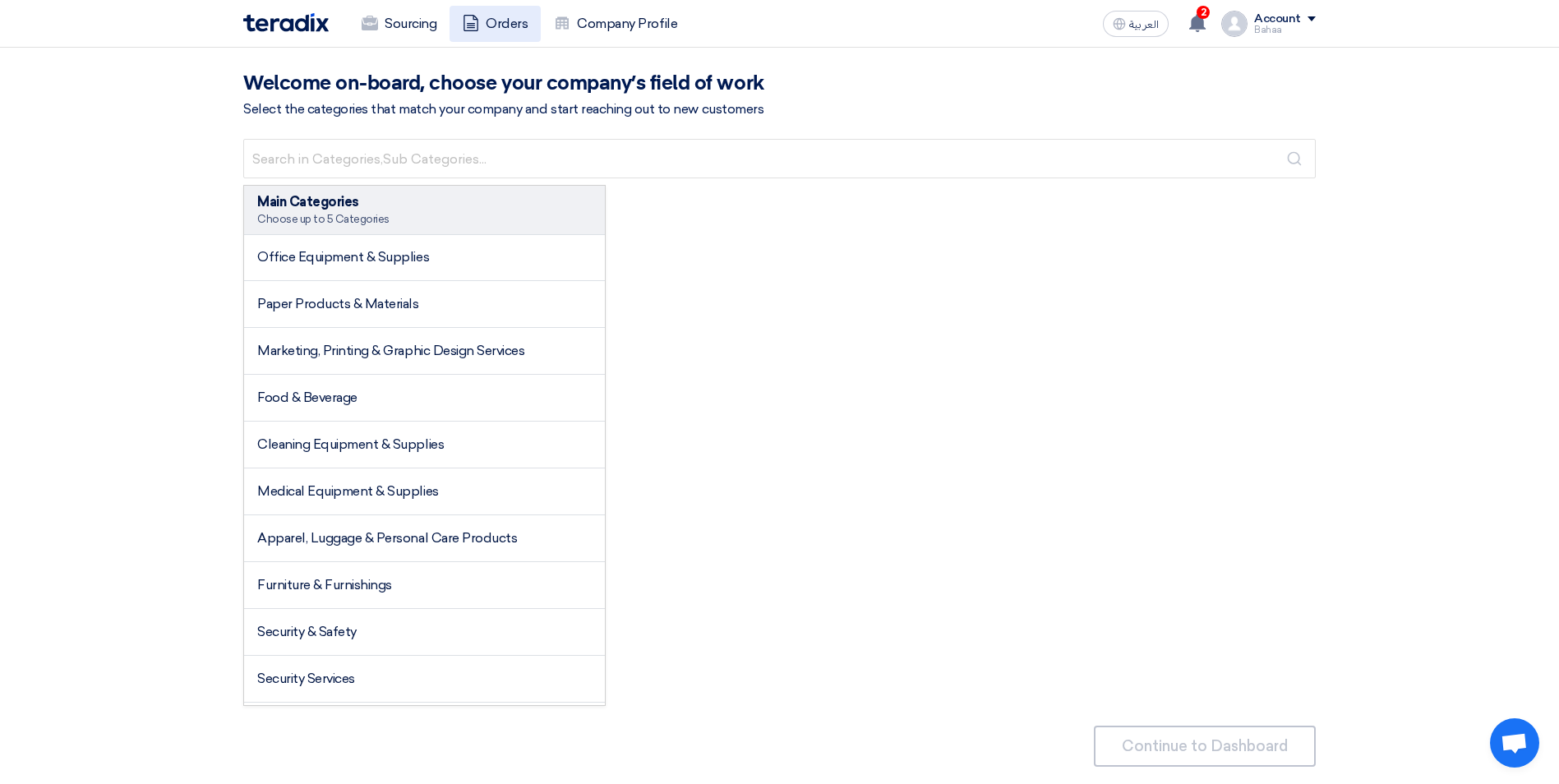
click at [482, 34] on link "Orders" at bounding box center [495, 24] width 91 height 36
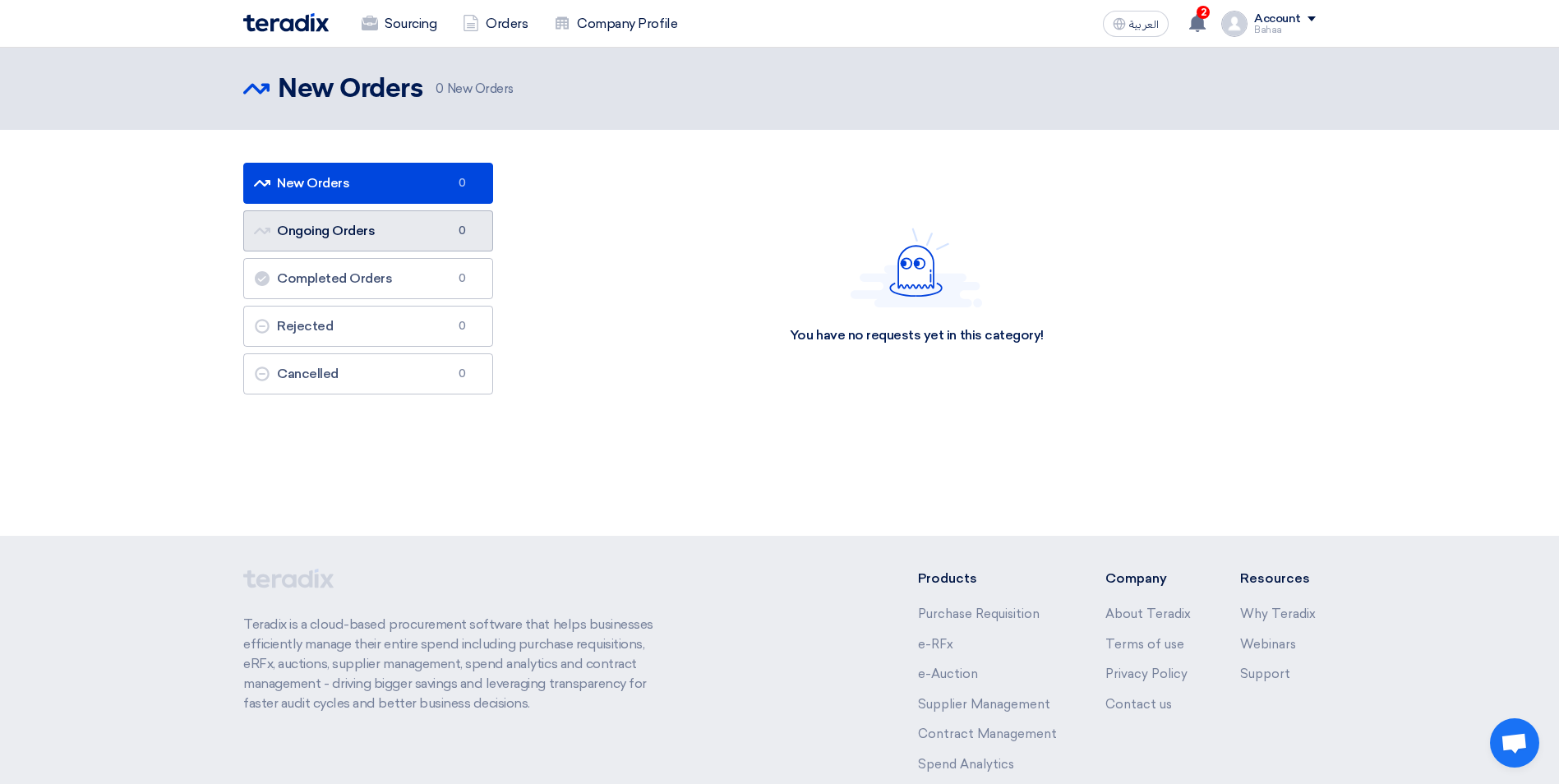
click at [394, 216] on link "Ongoing Orders Ongoing Orders 0" at bounding box center [368, 231] width 250 height 41
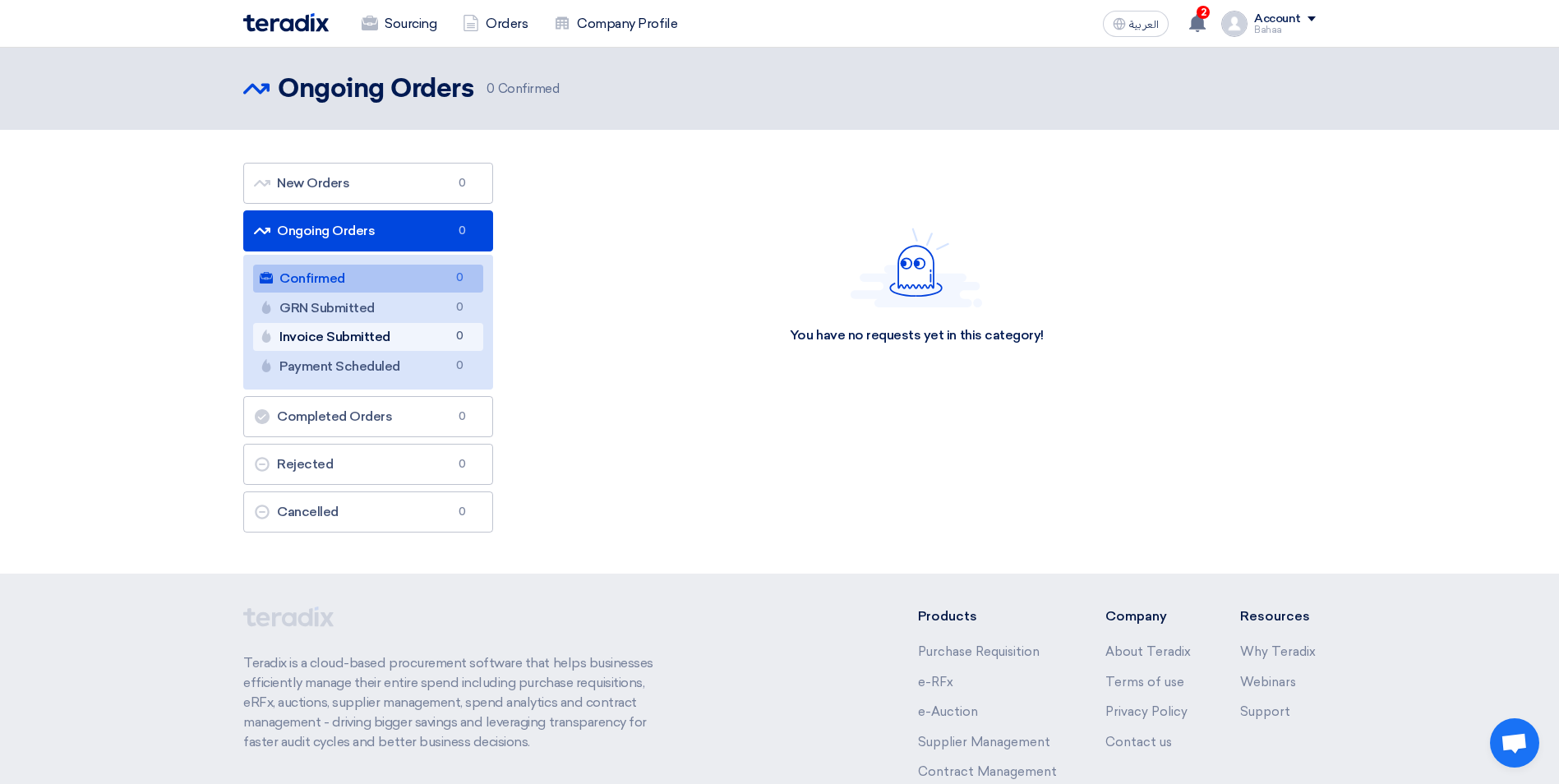
click at [372, 336] on link "Invoice Submitted Invoice Submitted 0" at bounding box center [368, 336] width 230 height 28
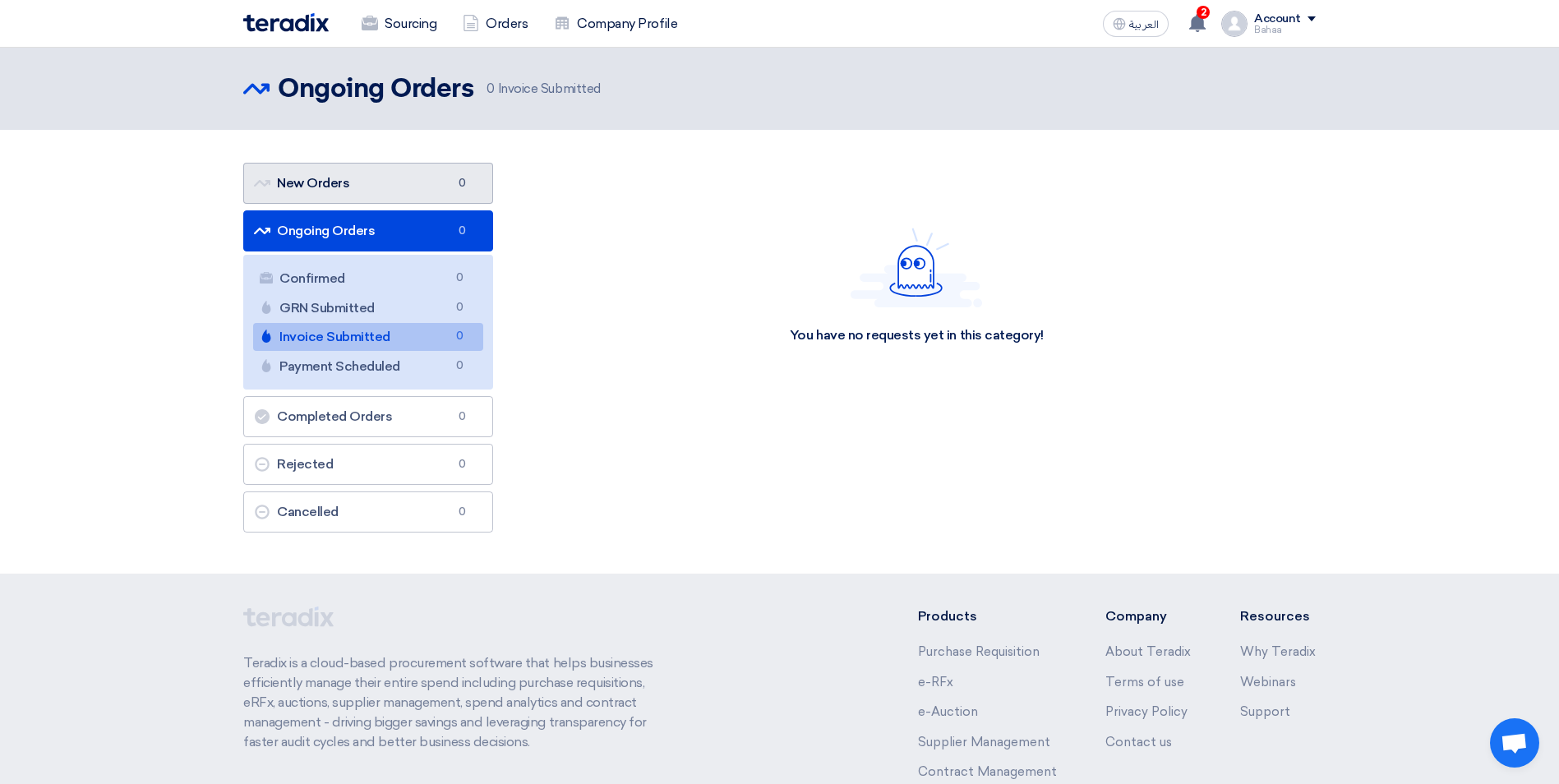
click at [374, 182] on link "New Orders New Orders 0" at bounding box center [368, 184] width 250 height 41
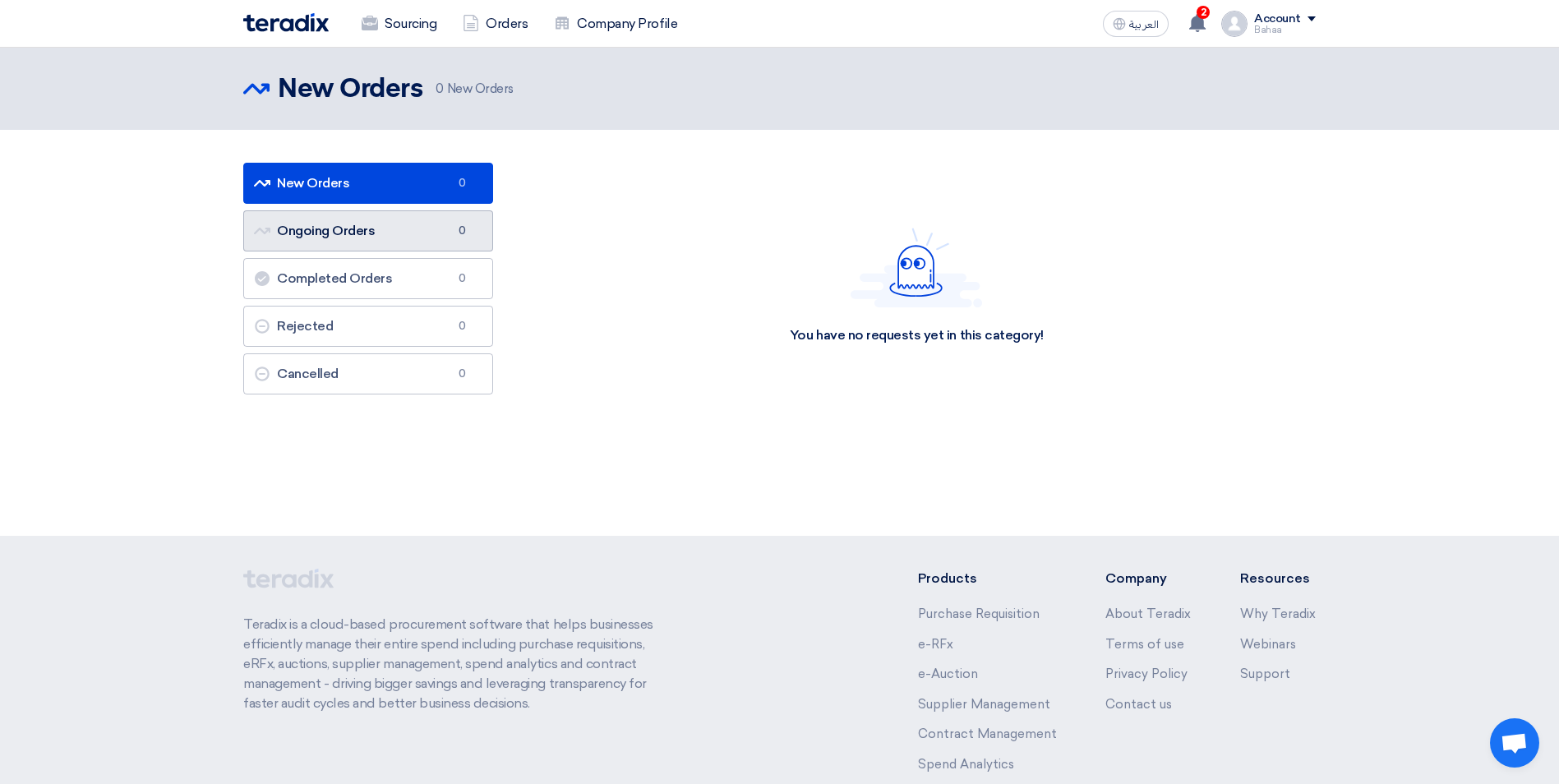
click at [424, 224] on link "Ongoing Orders Ongoing Orders 0" at bounding box center [368, 231] width 250 height 41
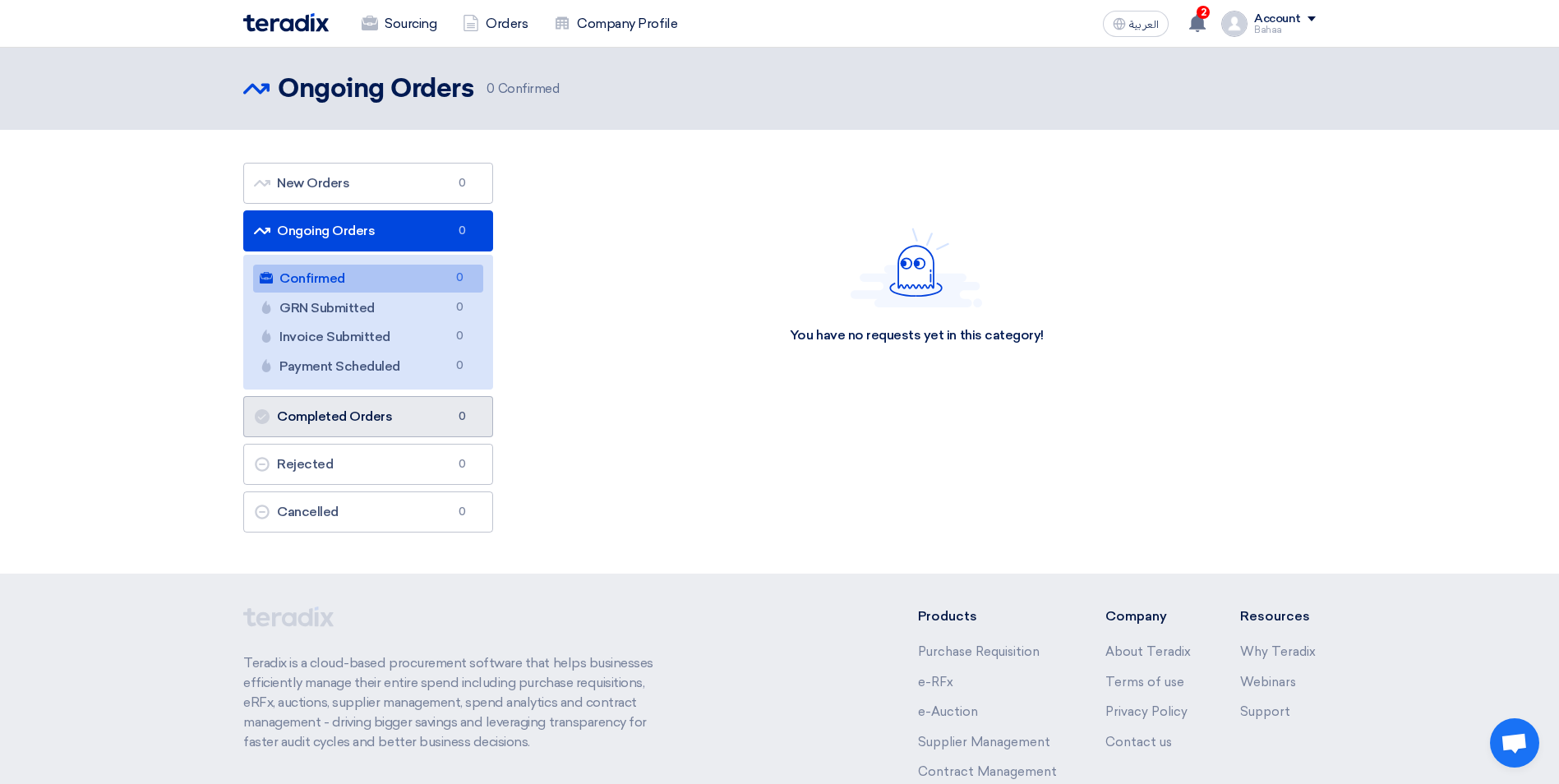
click at [386, 407] on link "Completed Orders Completed Orders 0" at bounding box center [368, 417] width 250 height 41
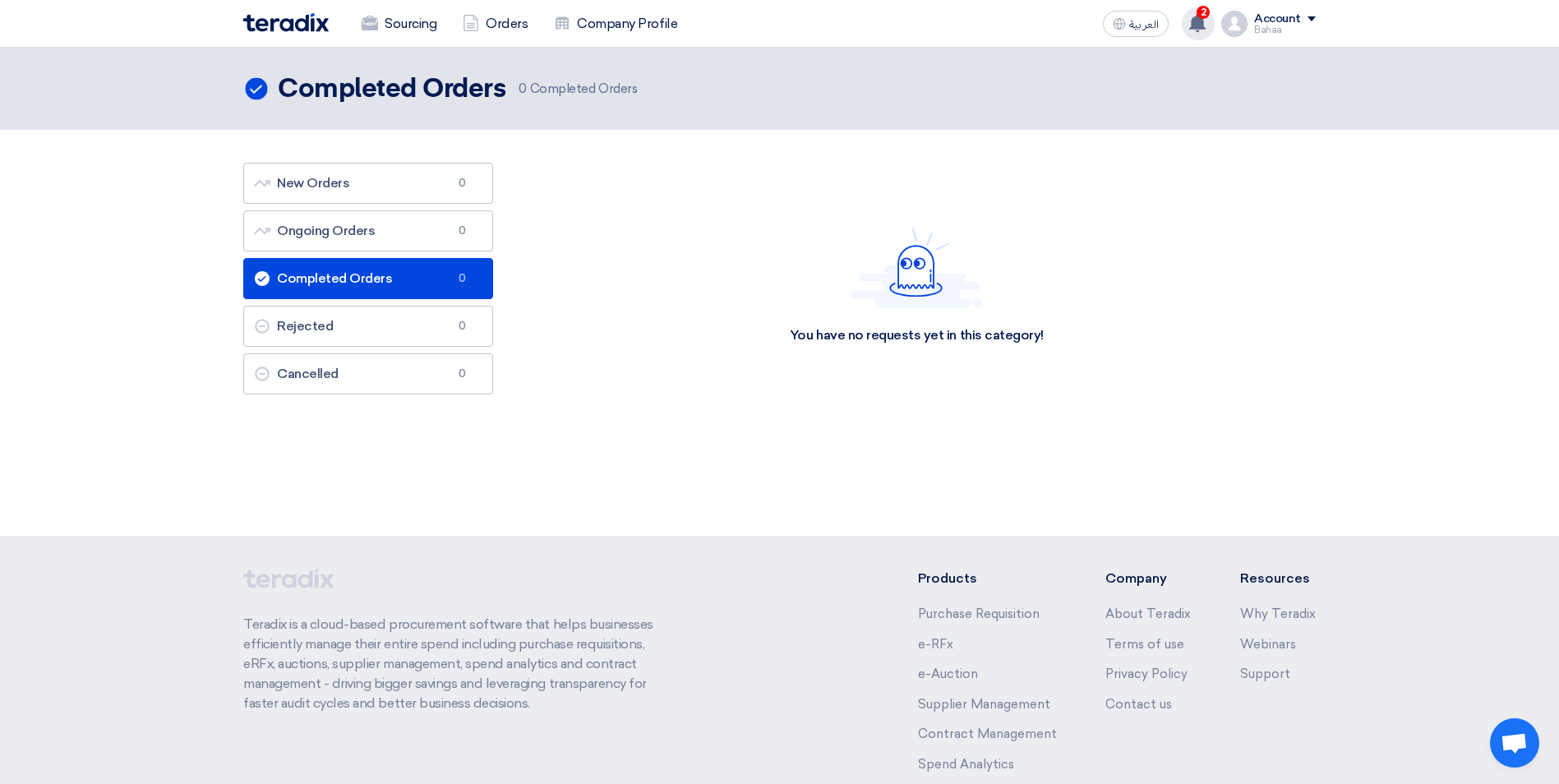
click at [1192, 22] on icon at bounding box center [1197, 22] width 18 height 18
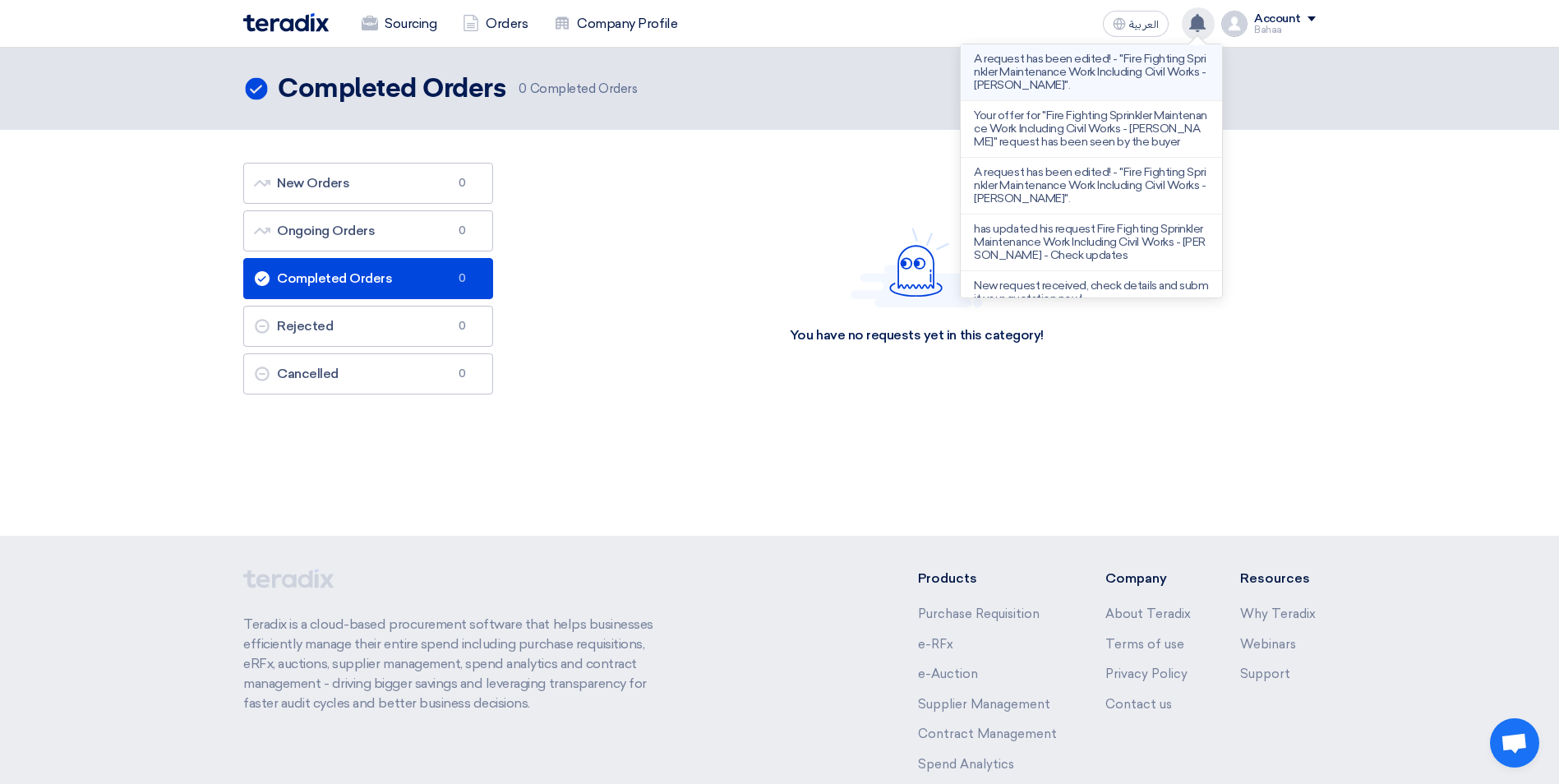
click at [1137, 78] on p "A request has been edited! - "Fire Fighting Sprinkler Maintenance Work Includin…" at bounding box center [1091, 72] width 235 height 40
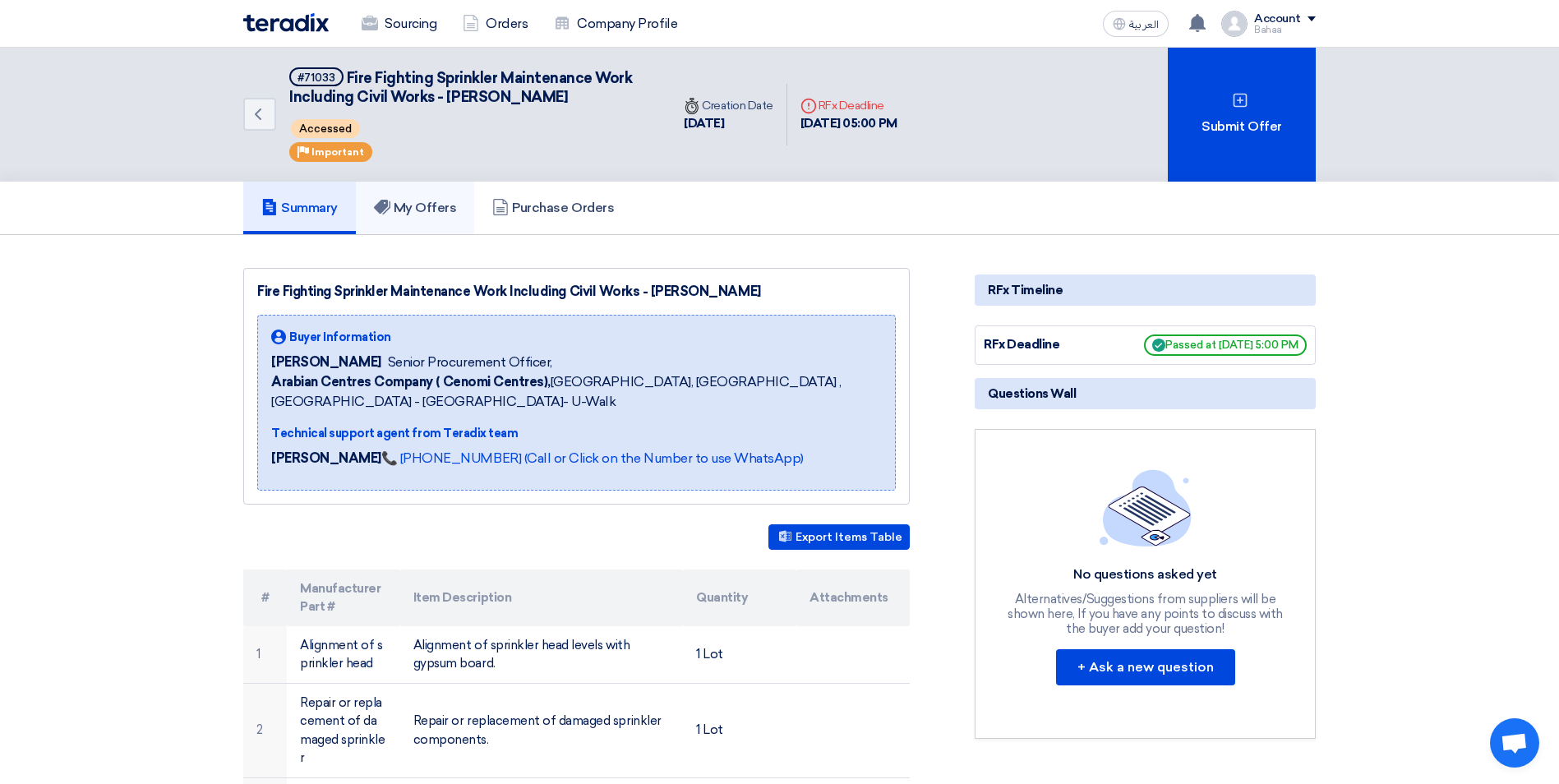
drag, startPoint x: 374, startPoint y: 190, endPoint x: 390, endPoint y: 218, distance: 32.2
click at [374, 191] on link "My Offers" at bounding box center [415, 208] width 119 height 53
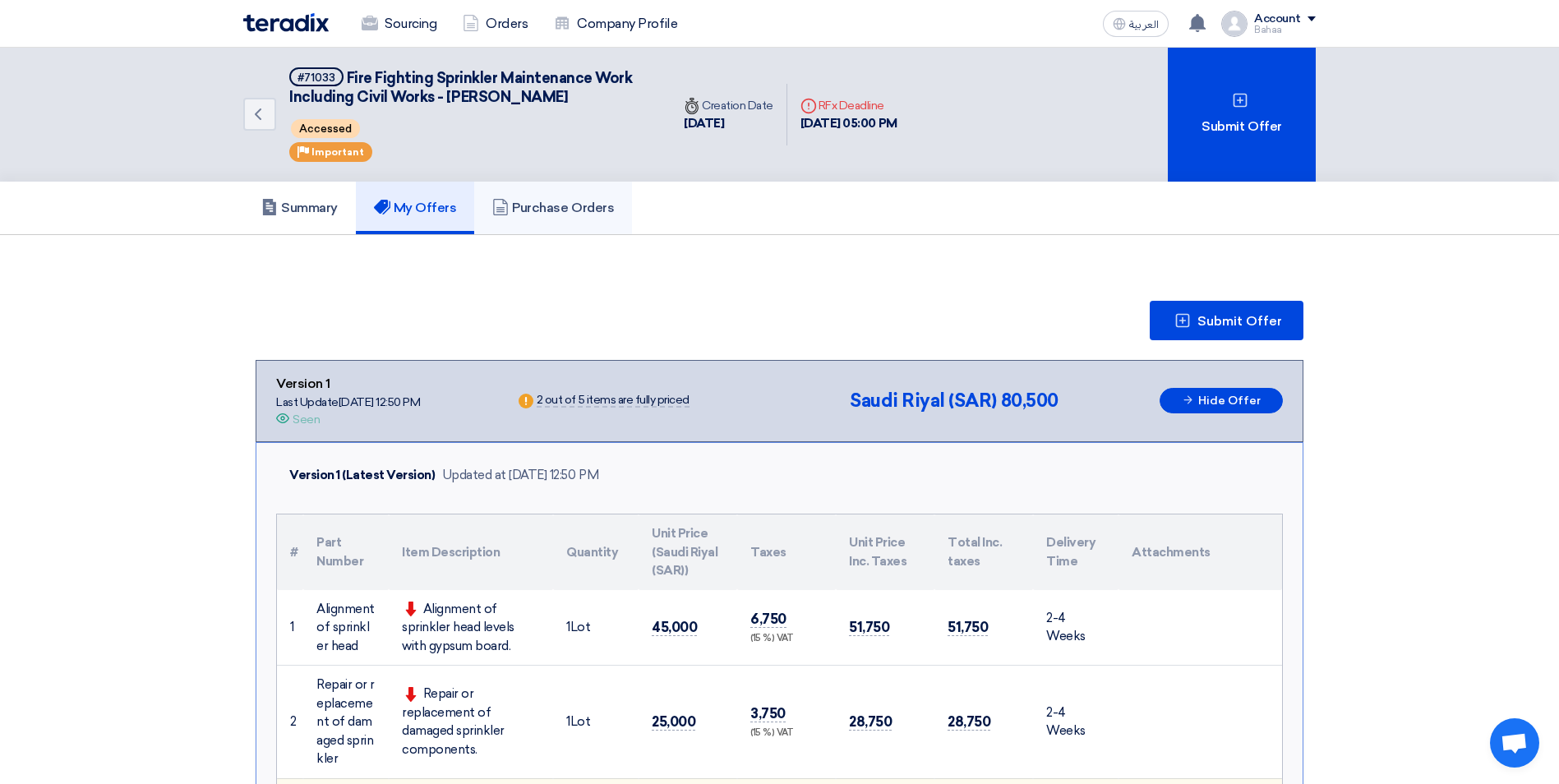
click at [606, 211] on h5 "Purchase Orders" at bounding box center [553, 207] width 122 height 16
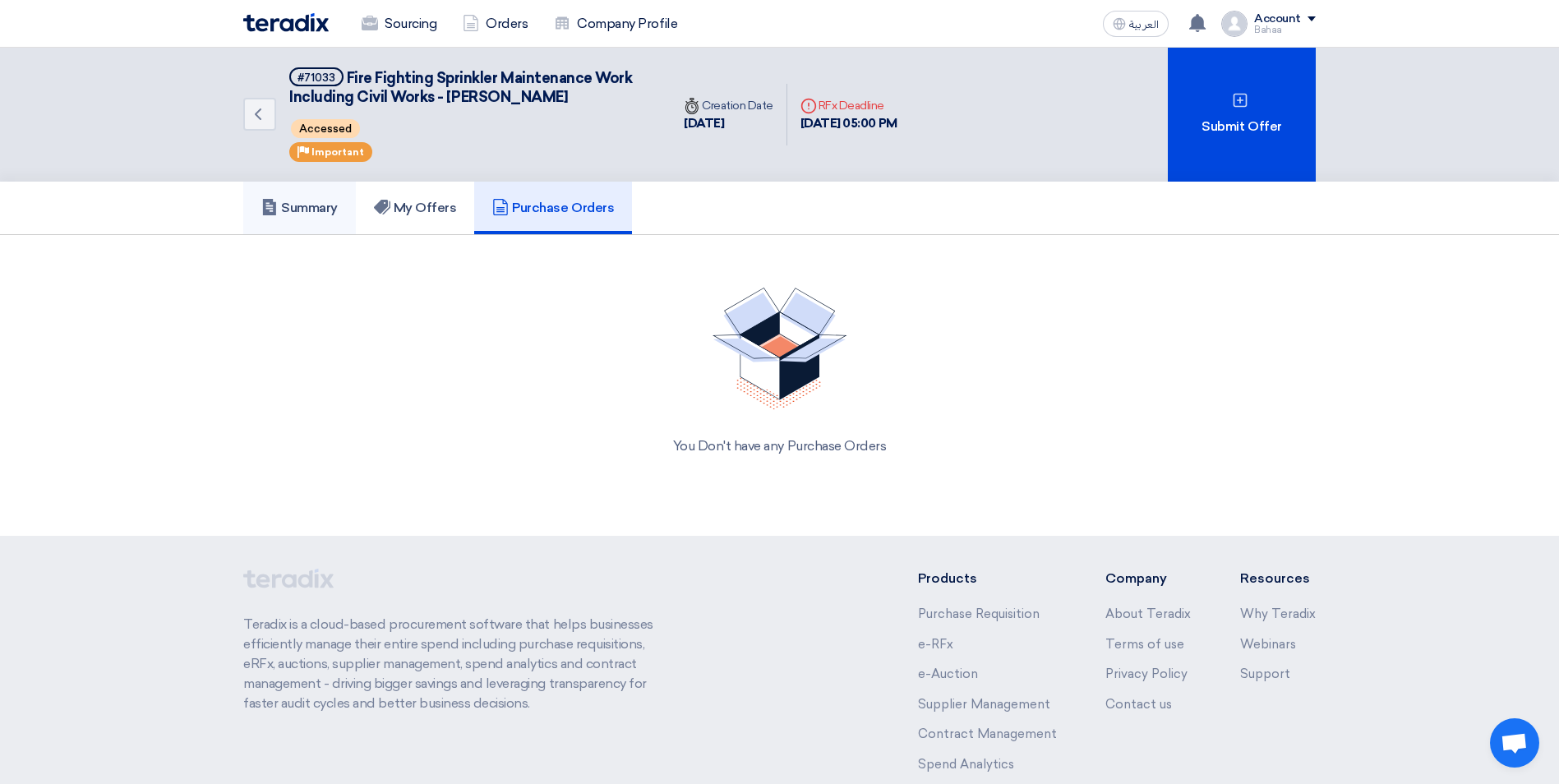
click at [320, 229] on link "Summary" at bounding box center [299, 208] width 112 height 53
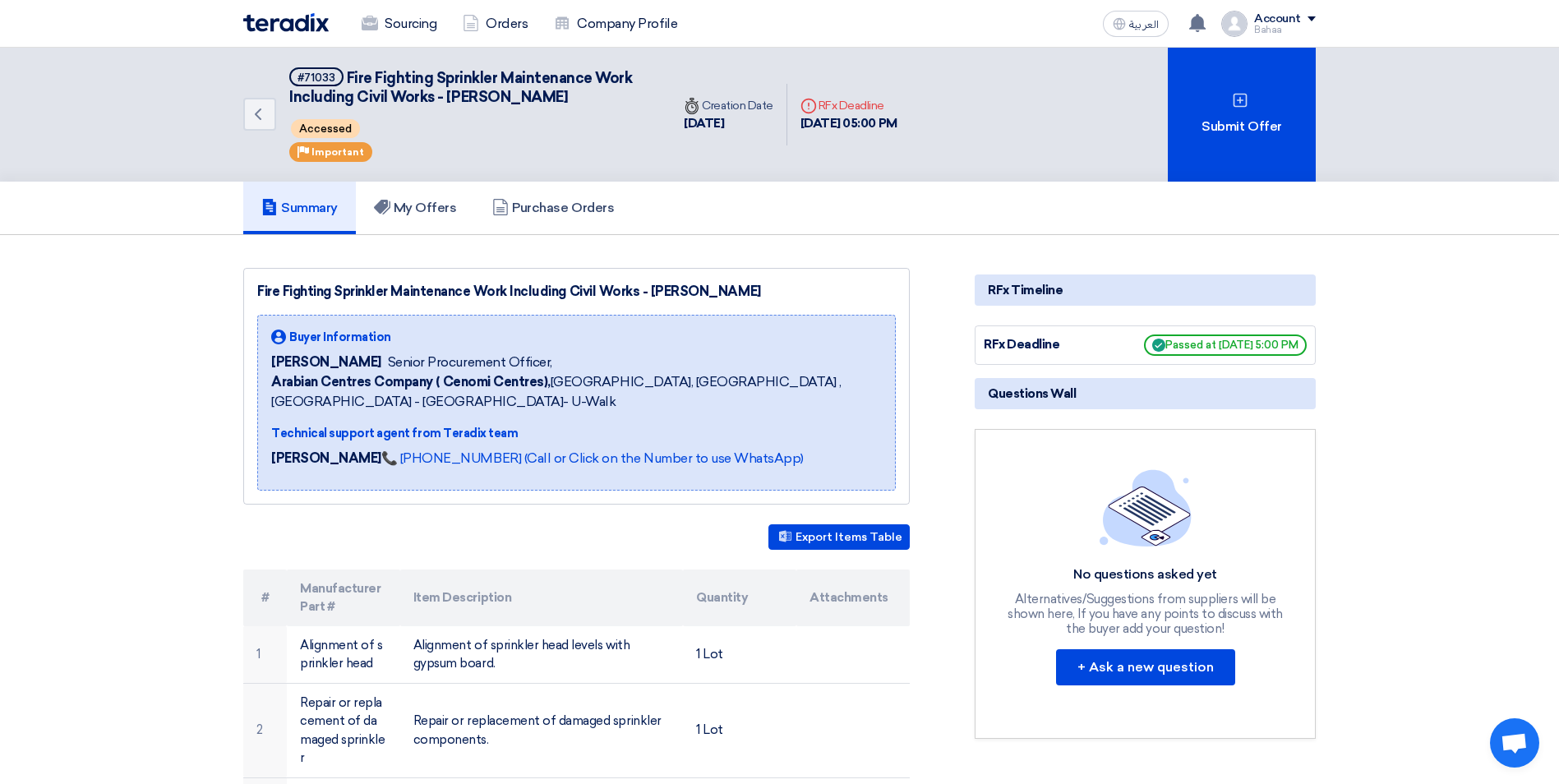
click at [305, 15] on img at bounding box center [286, 22] width 85 height 19
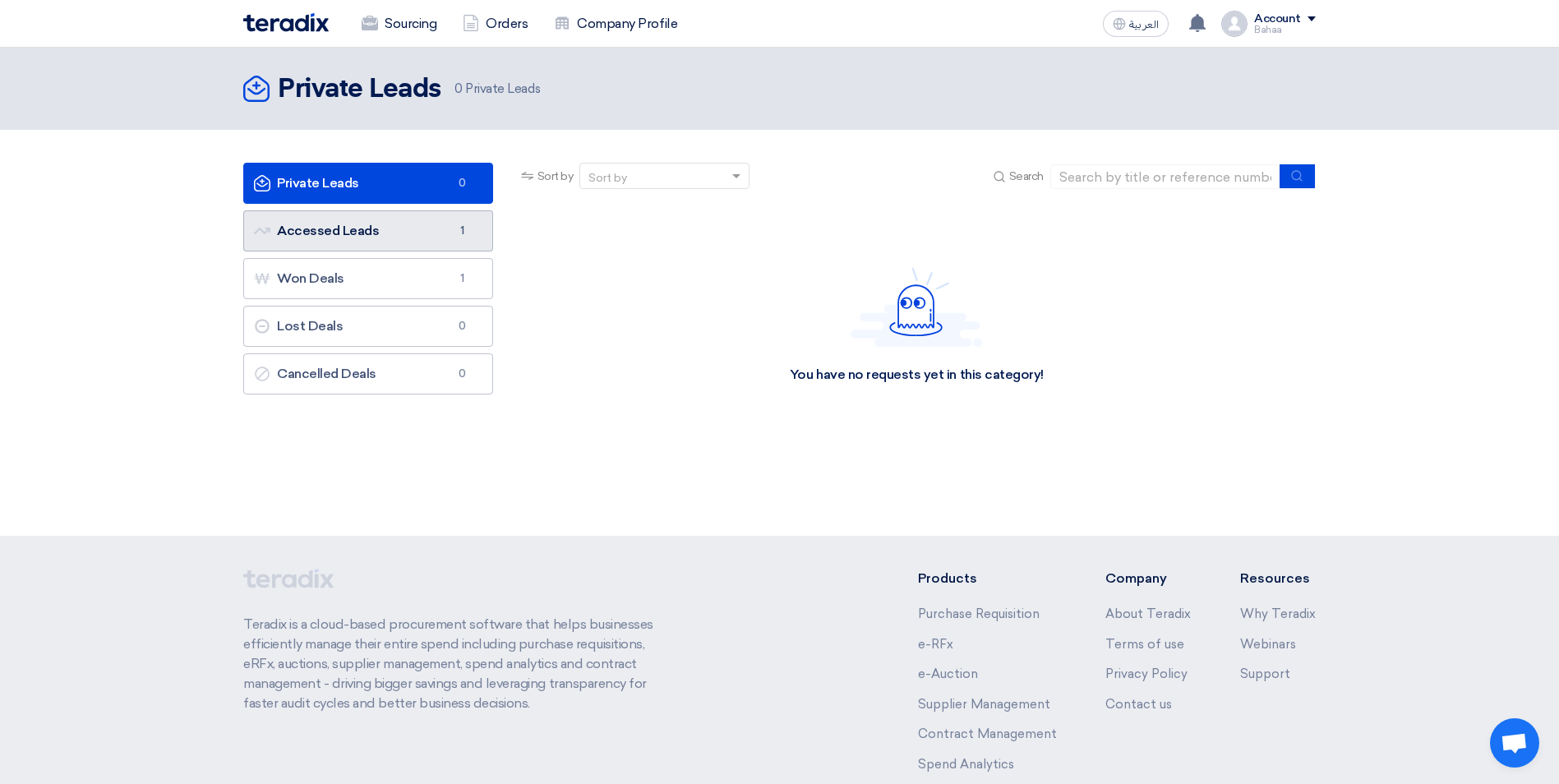
click at [431, 216] on link "Accessed Leads Accessed Leads 1" at bounding box center [368, 231] width 250 height 41
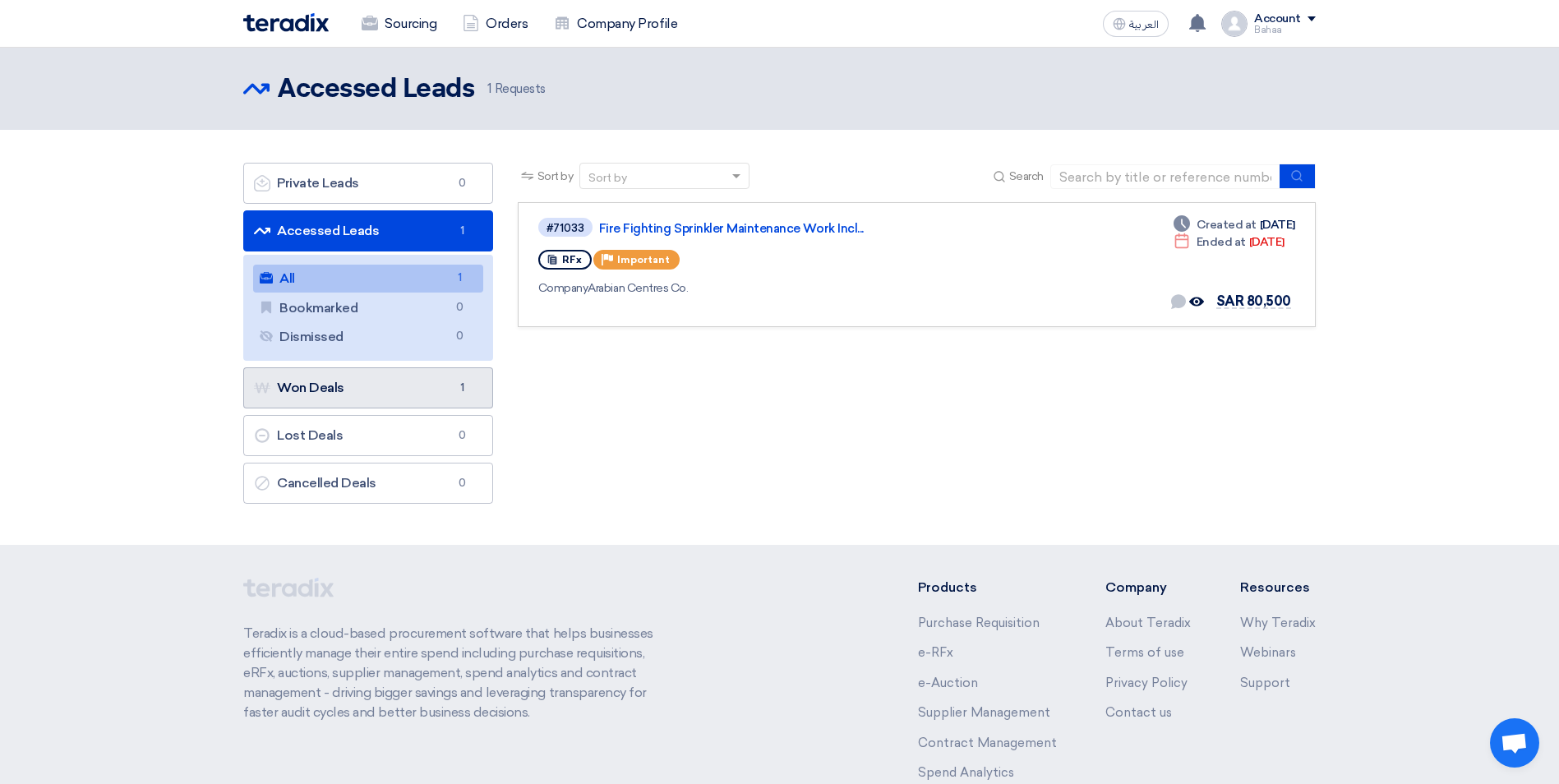
click at [375, 385] on link "Won Deals Won Deals 1" at bounding box center [368, 388] width 250 height 41
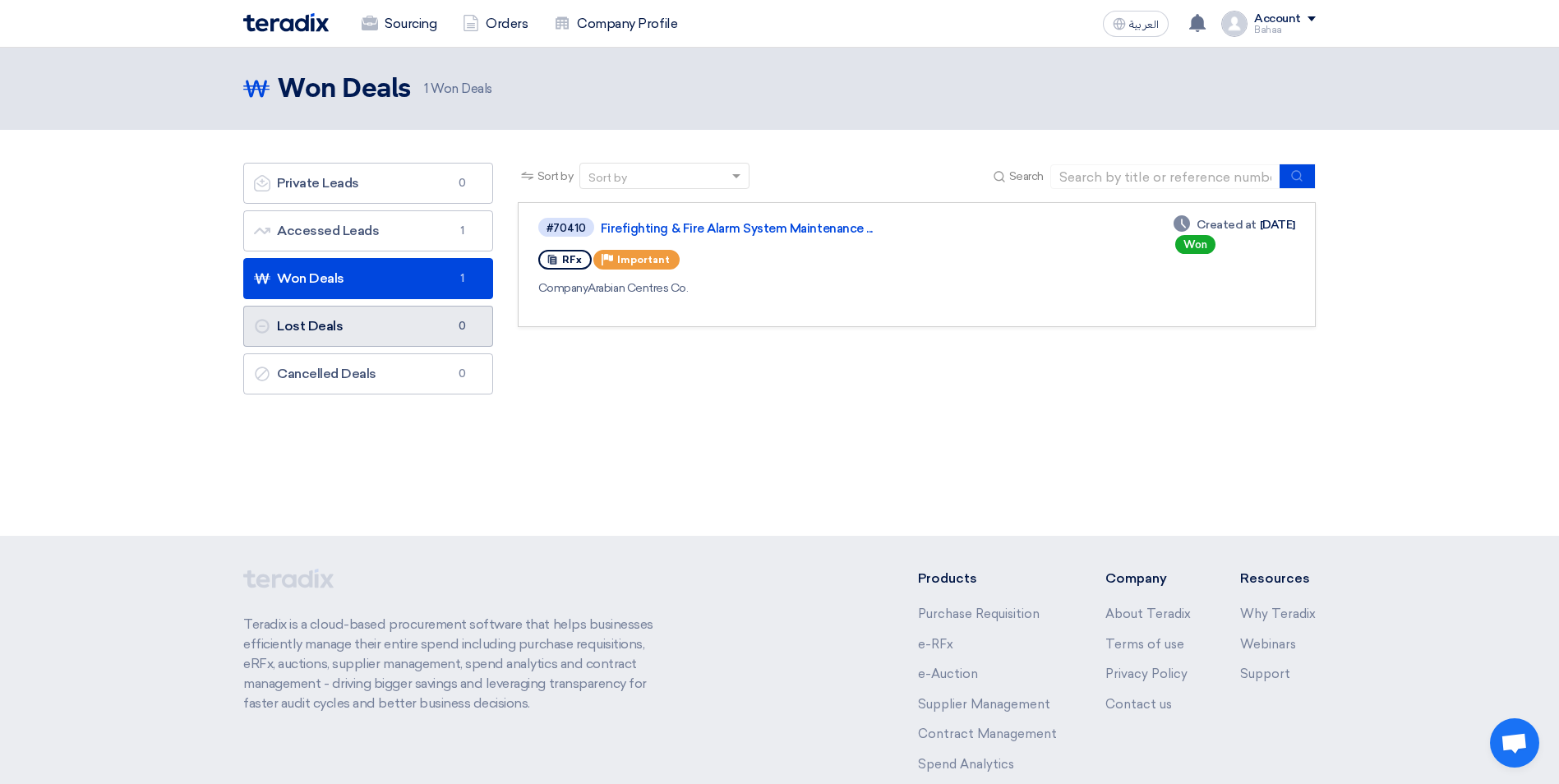
click at [392, 334] on link "Lost Deals Lost Deals 0" at bounding box center [368, 326] width 250 height 41
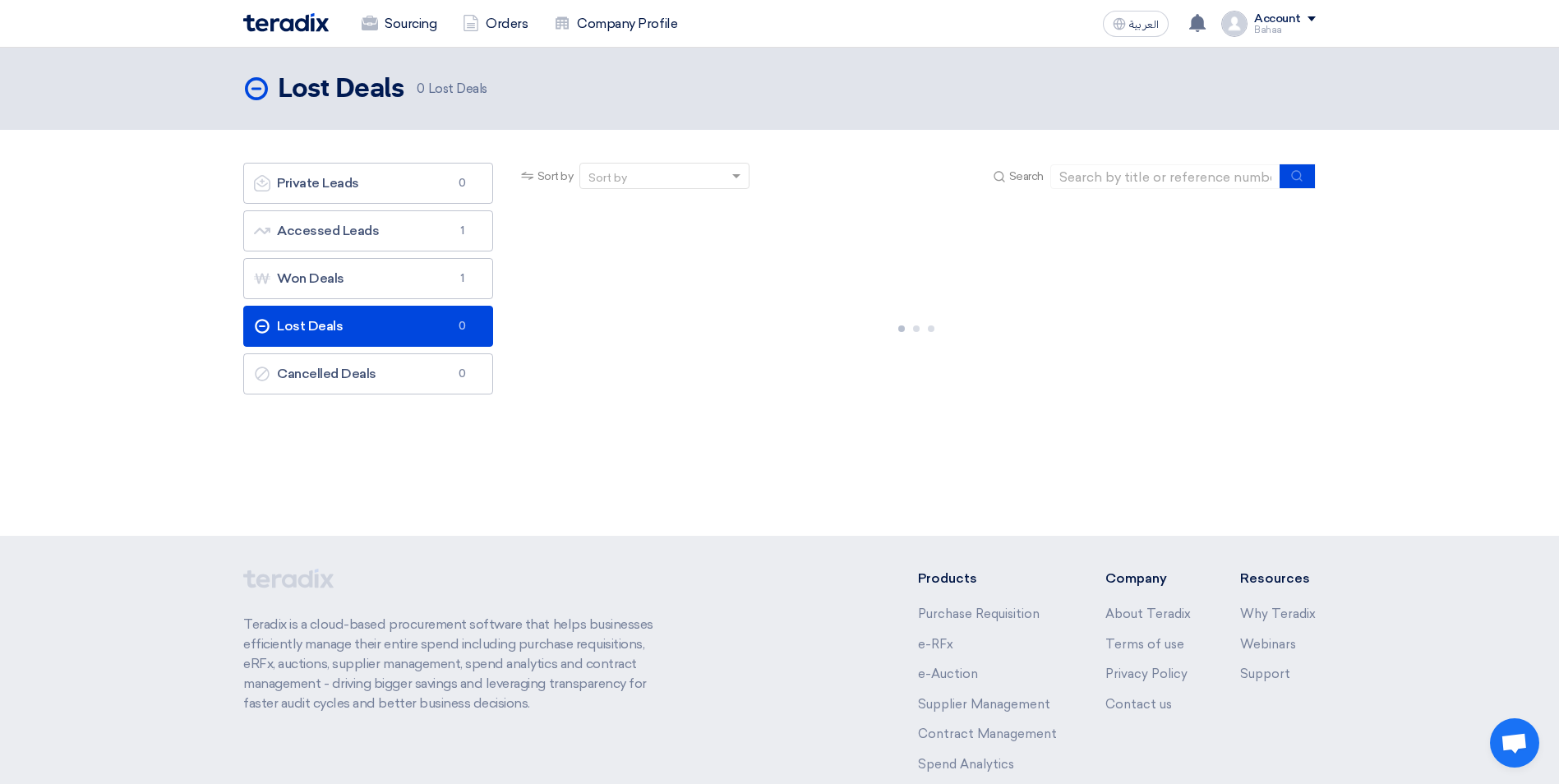
click at [288, 21] on img at bounding box center [286, 22] width 85 height 19
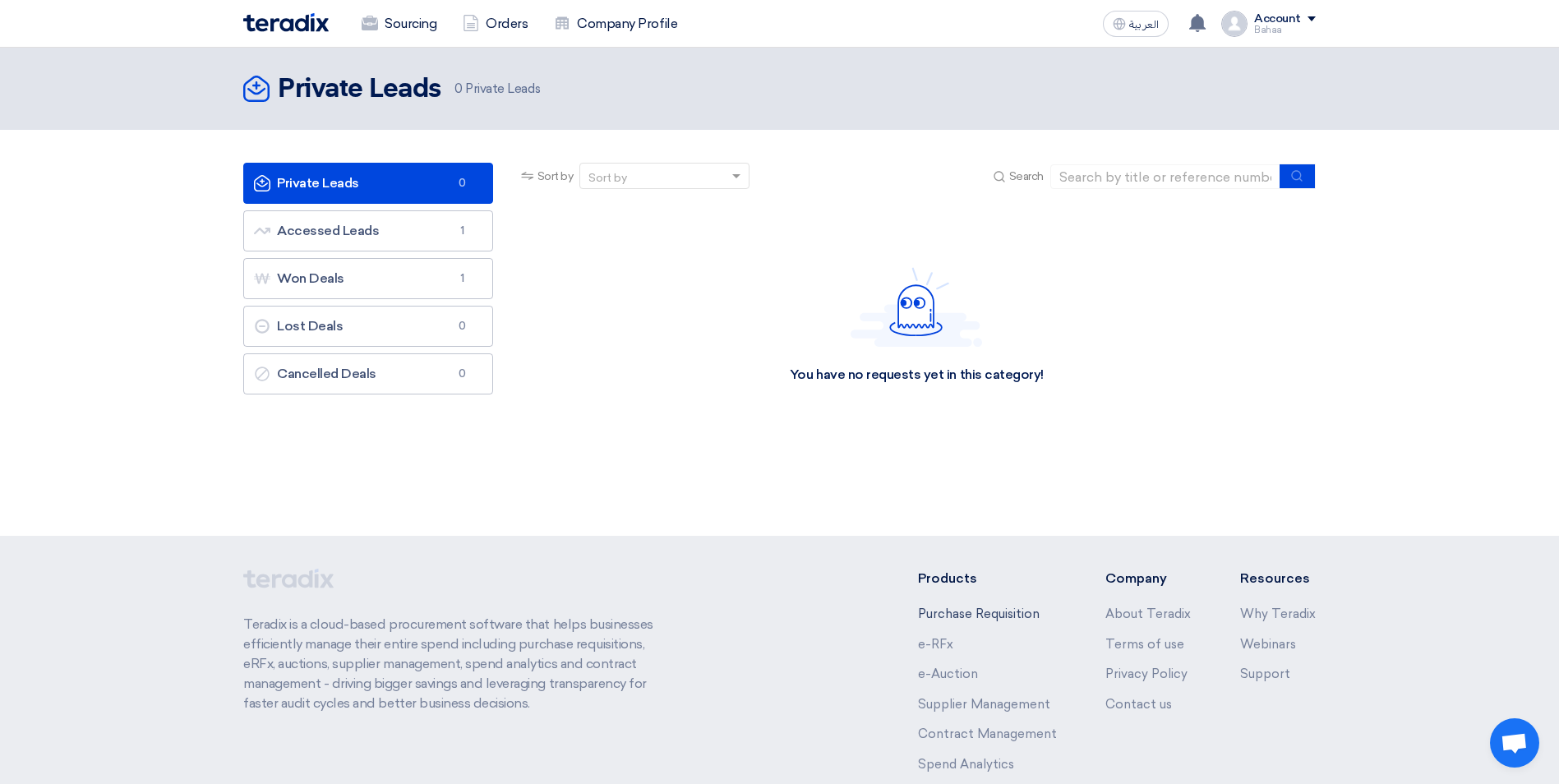
click at [1034, 615] on link "Purchase Requisition" at bounding box center [978, 613] width 122 height 15
